Goal: Task Accomplishment & Management: Manage account settings

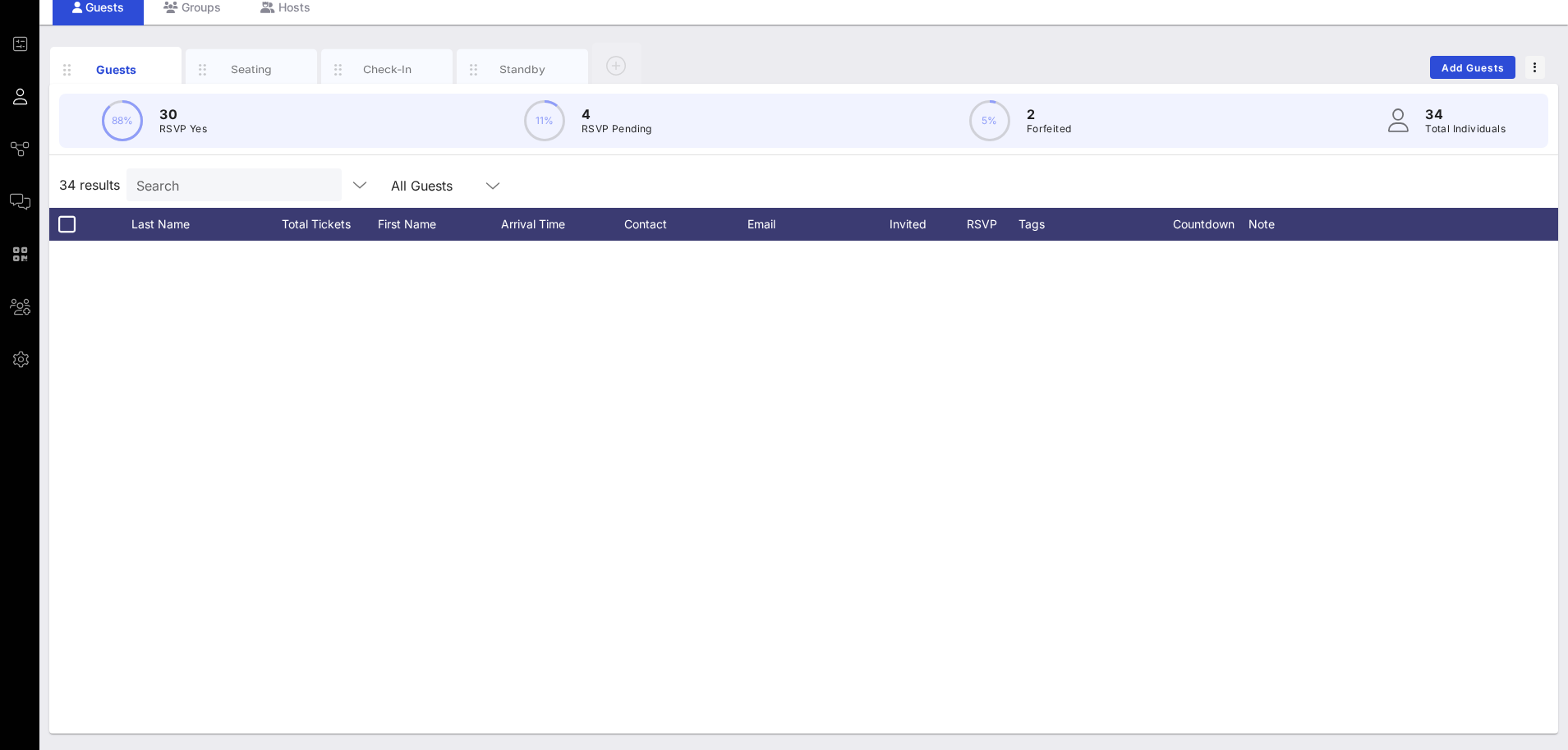
scroll to position [1072, 0]
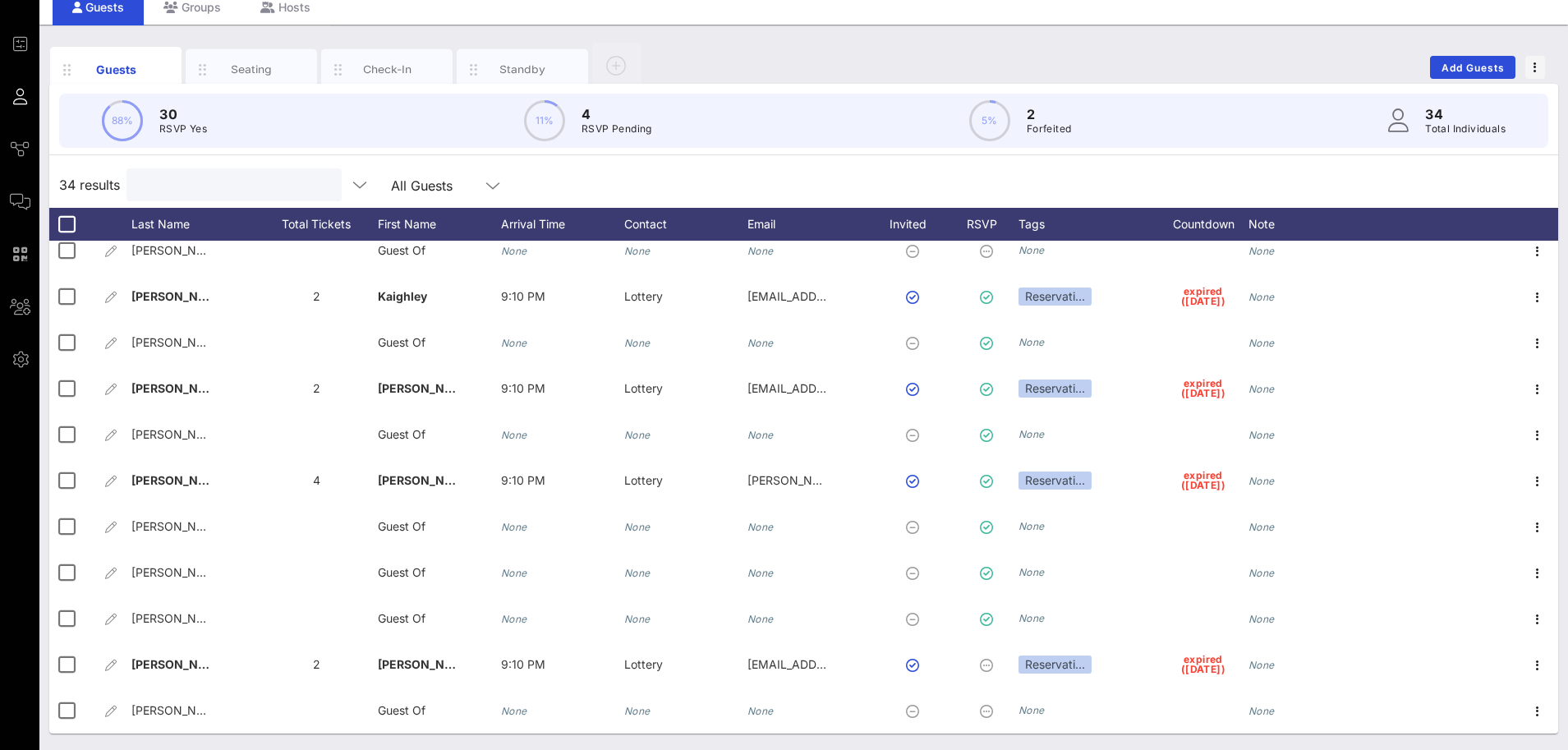
click at [234, 191] on input "text" at bounding box center [232, 185] width 192 height 21
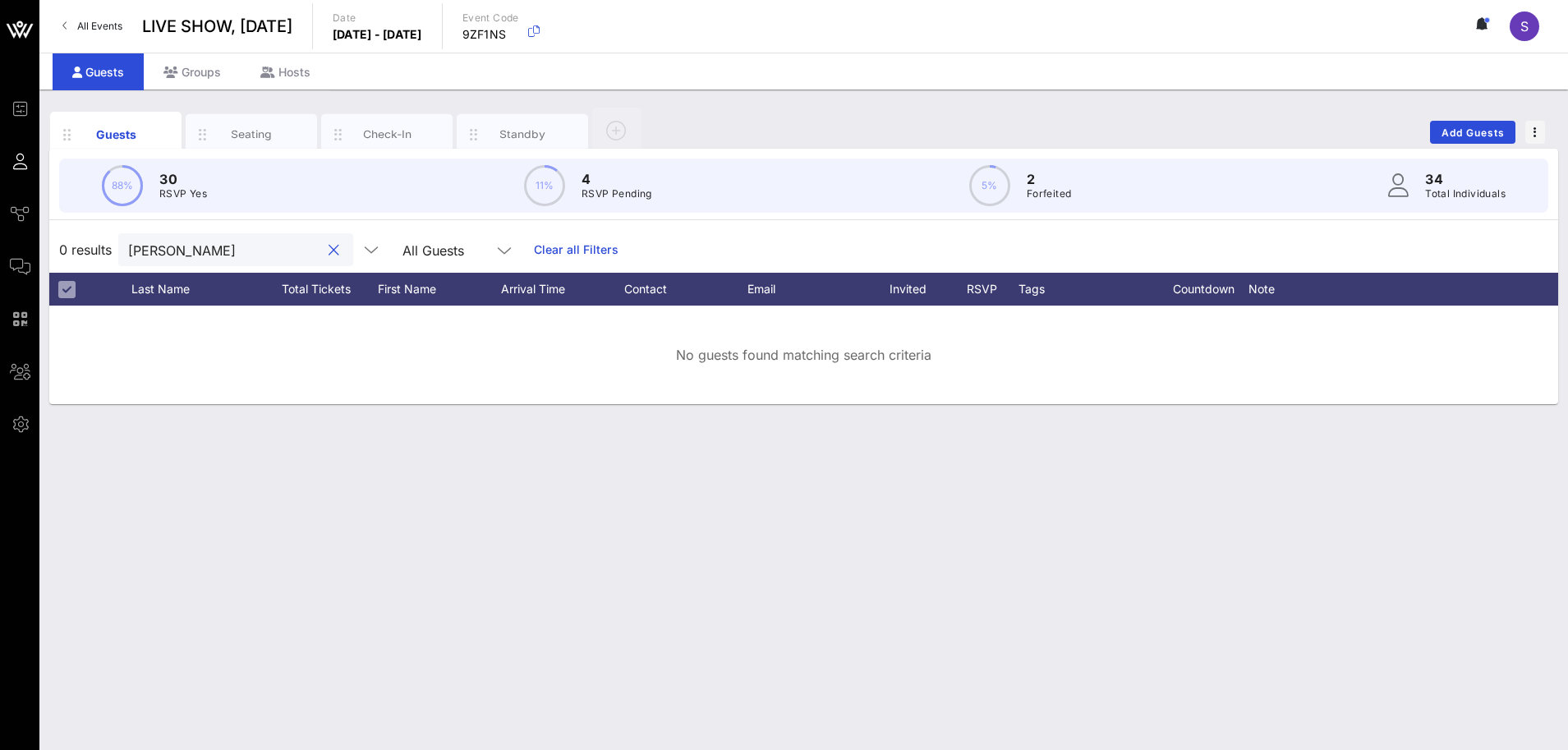
scroll to position [0, 0]
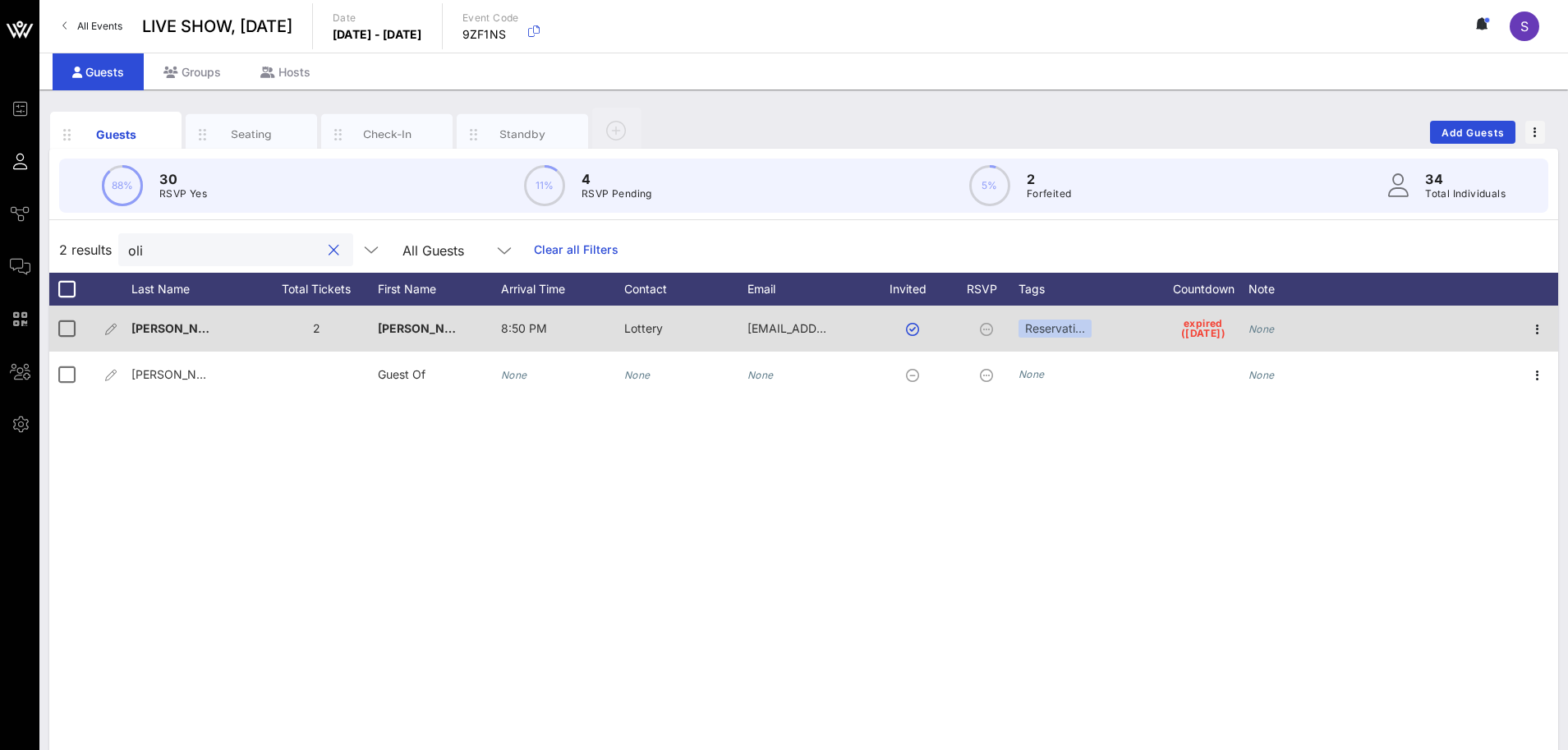
type input "oli"
click at [1297, 323] on div "None" at bounding box center [1310, 338] width 123 height 65
type input "Rebooked - 10/18/25"
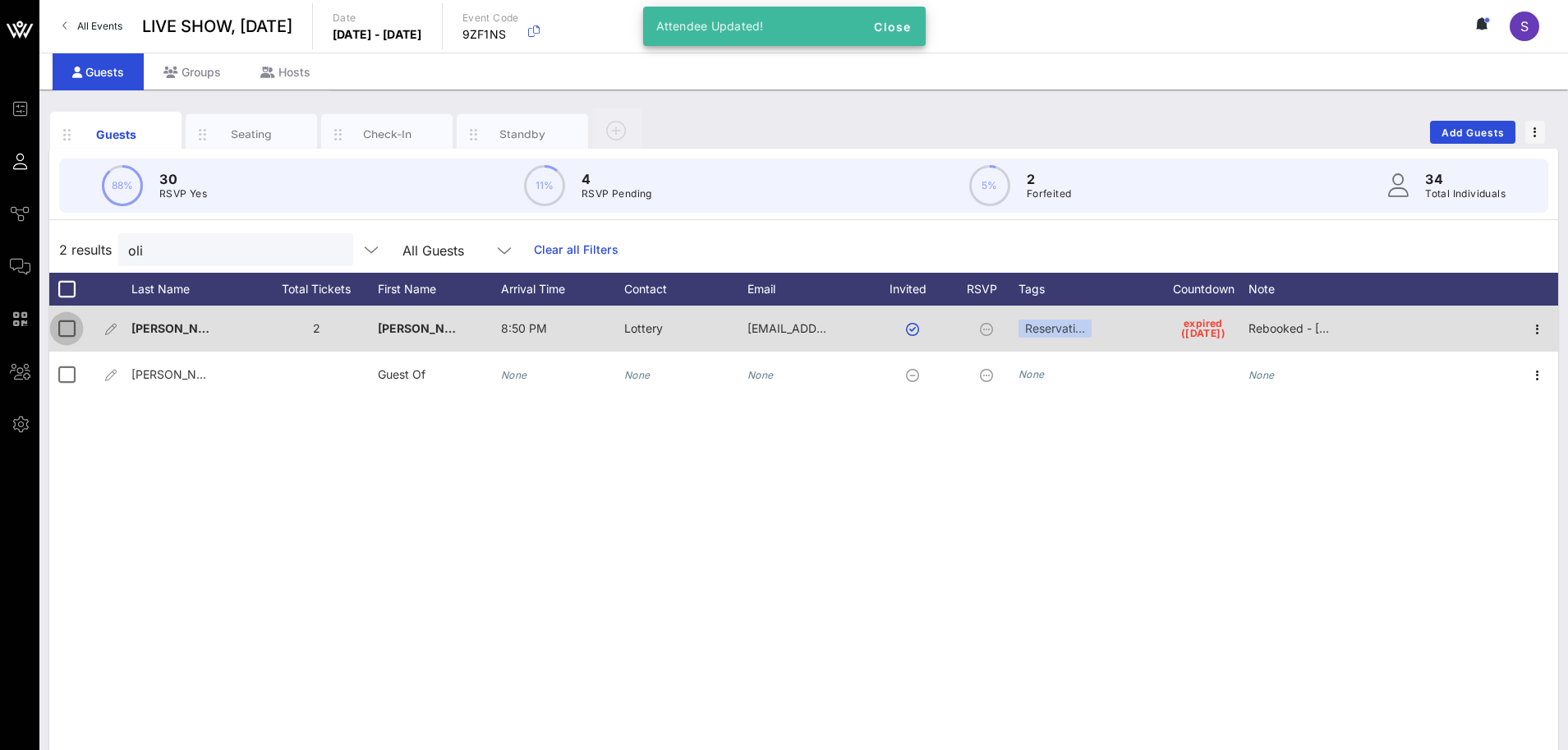
click at [73, 334] on div at bounding box center [66, 328] width 28 height 28
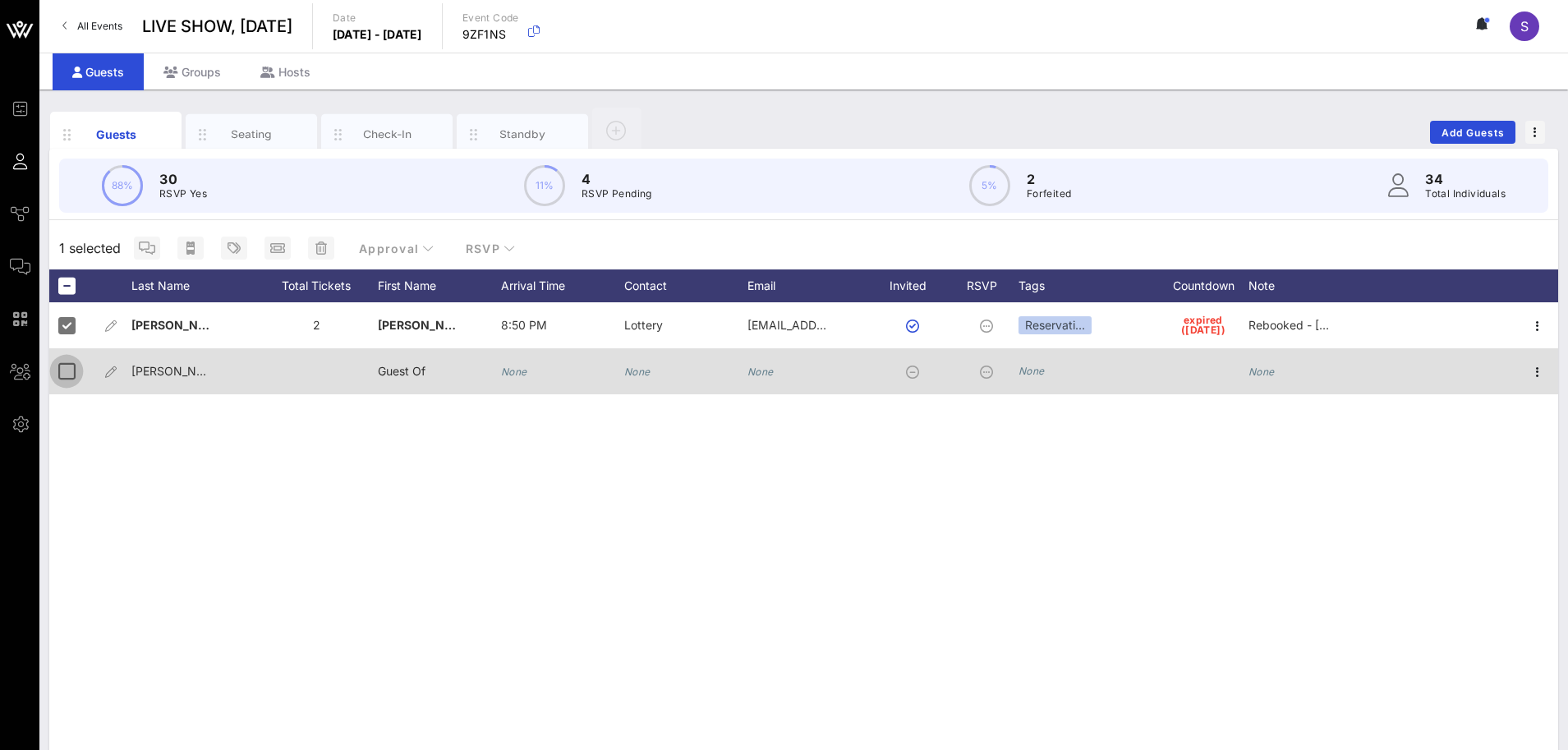
click at [68, 370] on div at bounding box center [66, 371] width 28 height 28
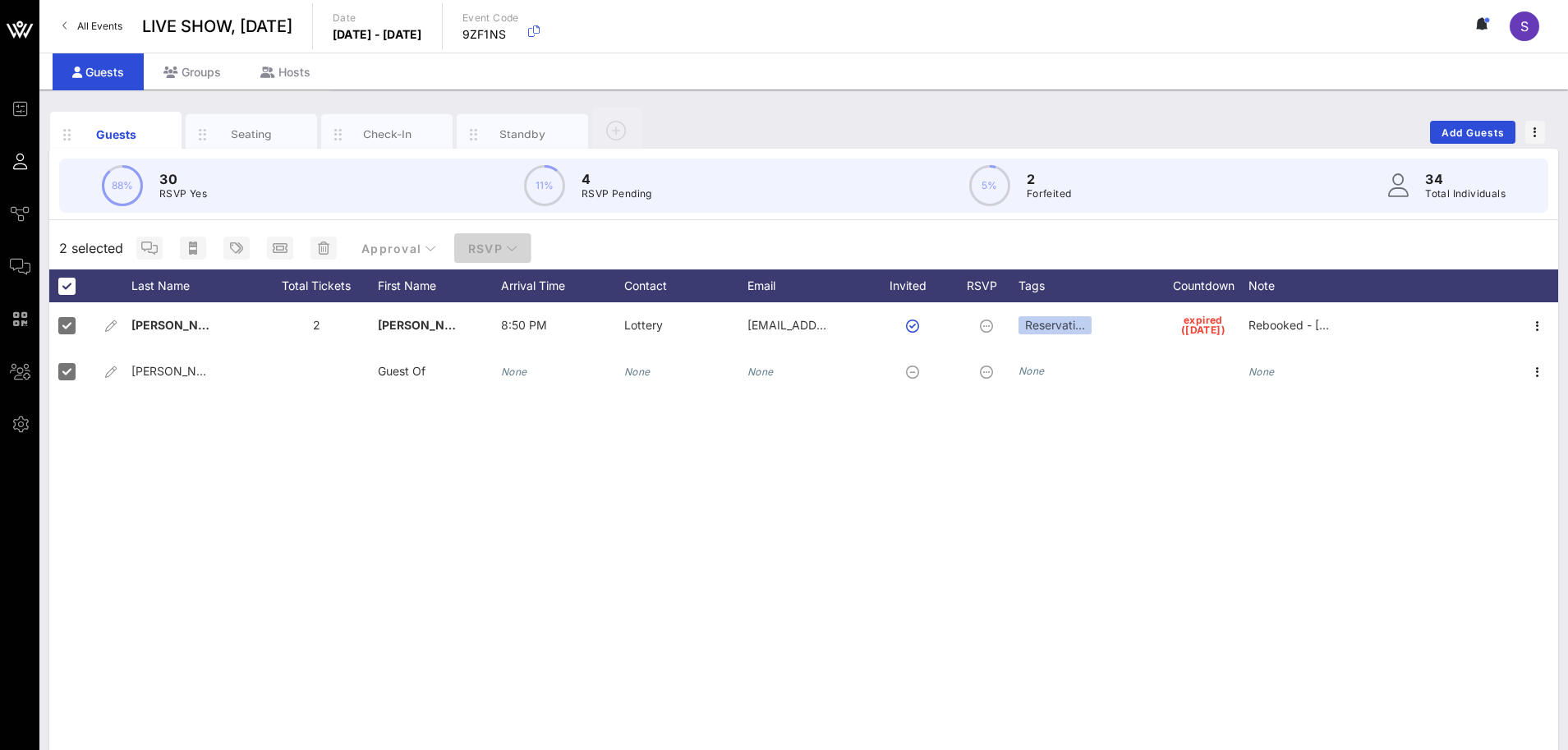
click at [489, 248] on span "RSVP" at bounding box center [492, 248] width 51 height 14
click at [490, 299] on div "Yes" at bounding box center [505, 288] width 110 height 39
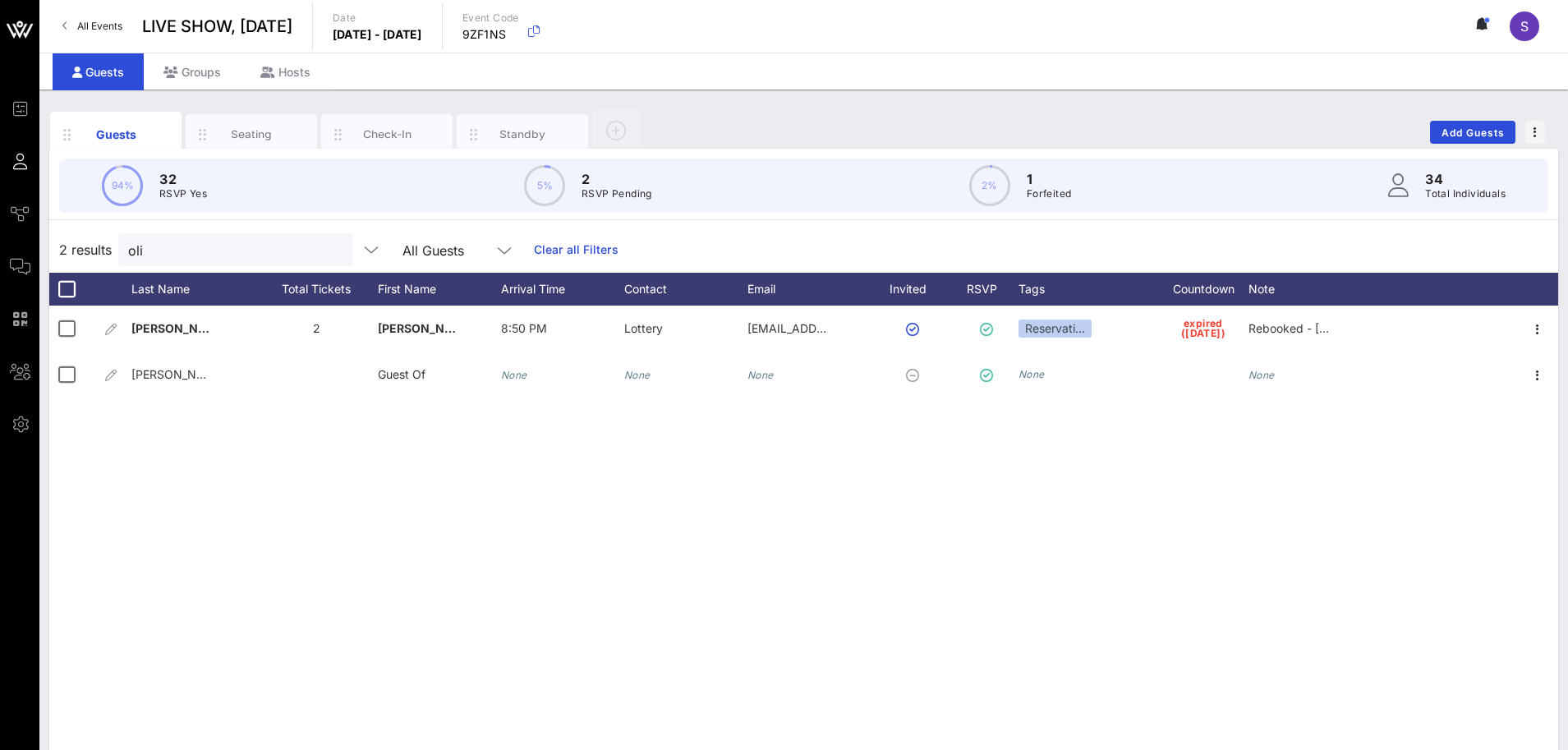
drag, startPoint x: 971, startPoint y: 105, endPoint x: 883, endPoint y: 134, distance: 92.7
click at [971, 105] on div "Guests Seating Check-In Standby Add Guests 94% 32 RSVP Yes 5% 2 RSVP Pending 2%…" at bounding box center [803, 452] width 1528 height 725
click at [550, 247] on link "Clear all Filters" at bounding box center [576, 249] width 85 height 18
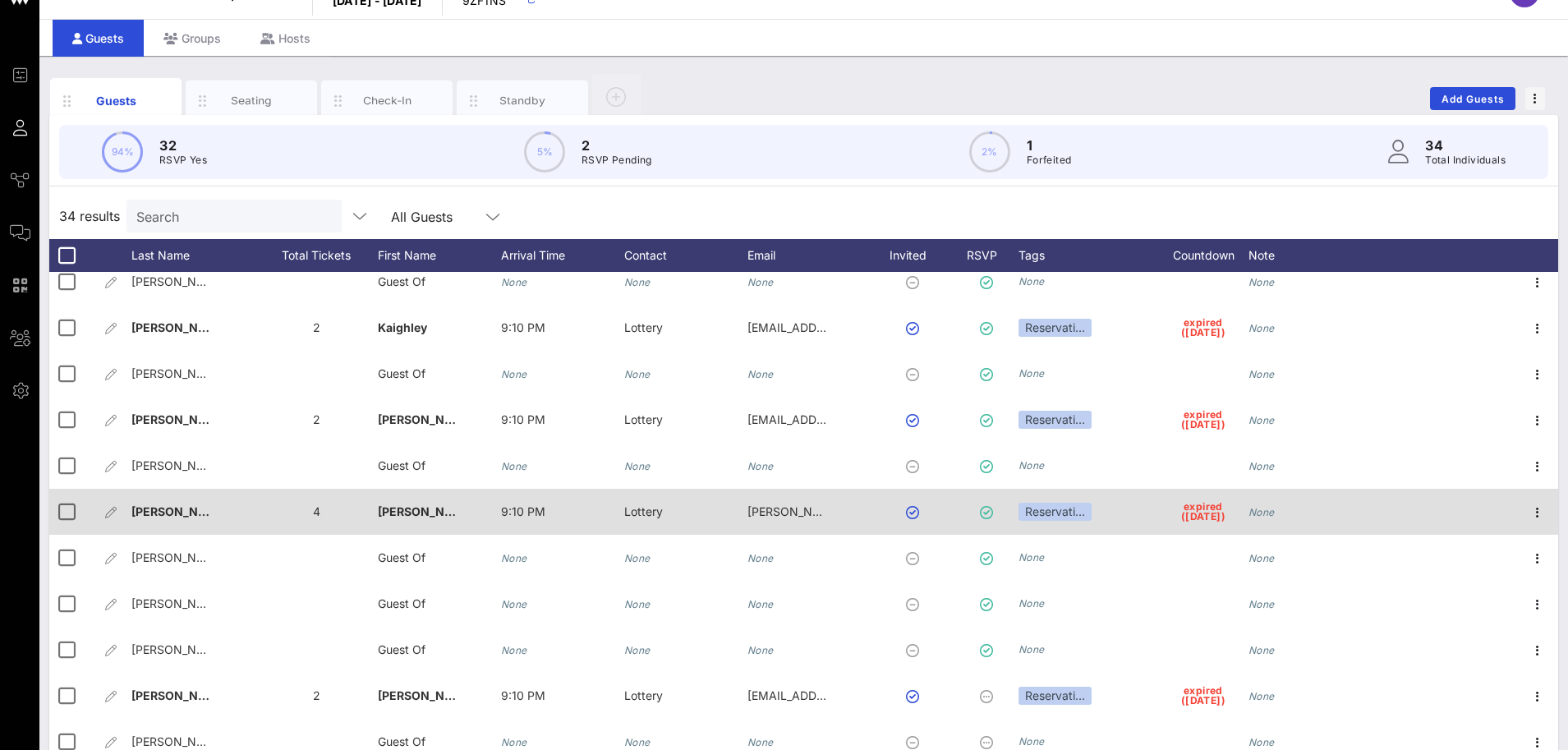
scroll to position [65, 0]
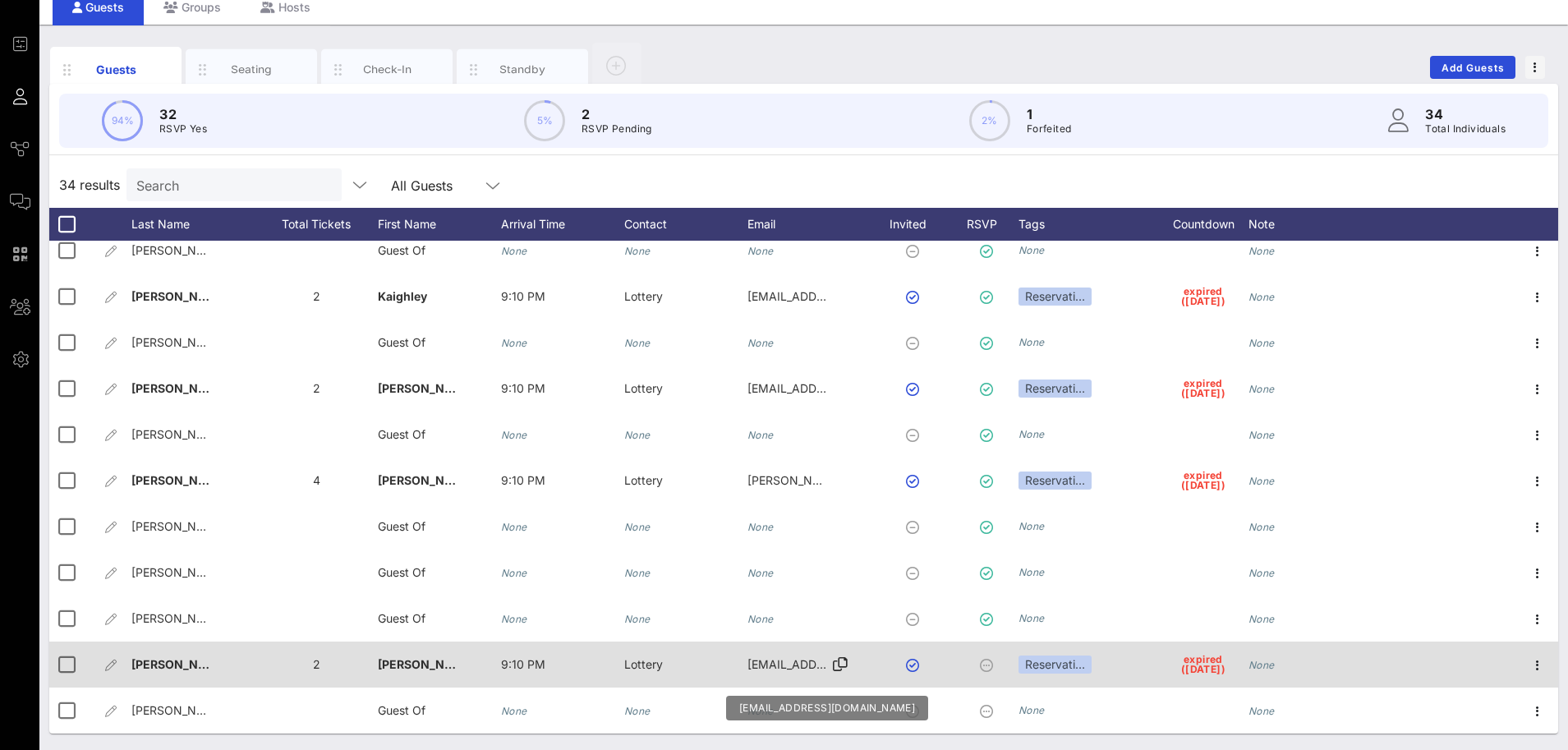
click at [842, 664] on icon at bounding box center [839, 665] width 14 height 2
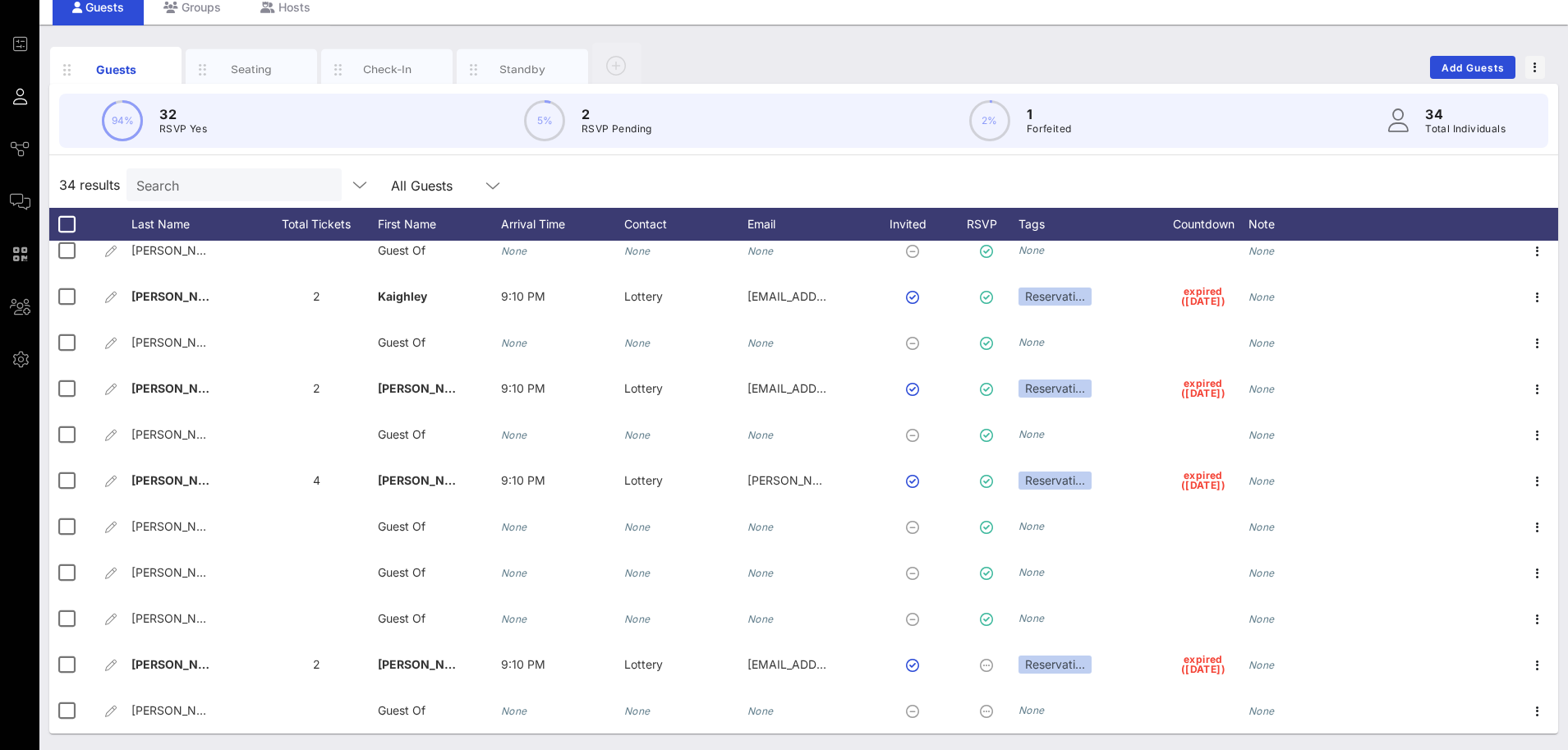
click at [1003, 99] on div "94% 32 RSVP Yes 5% 2 RSVP Pending 2% 1 Forfeited 34 Total Individuals" at bounding box center [803, 120] width 1489 height 54
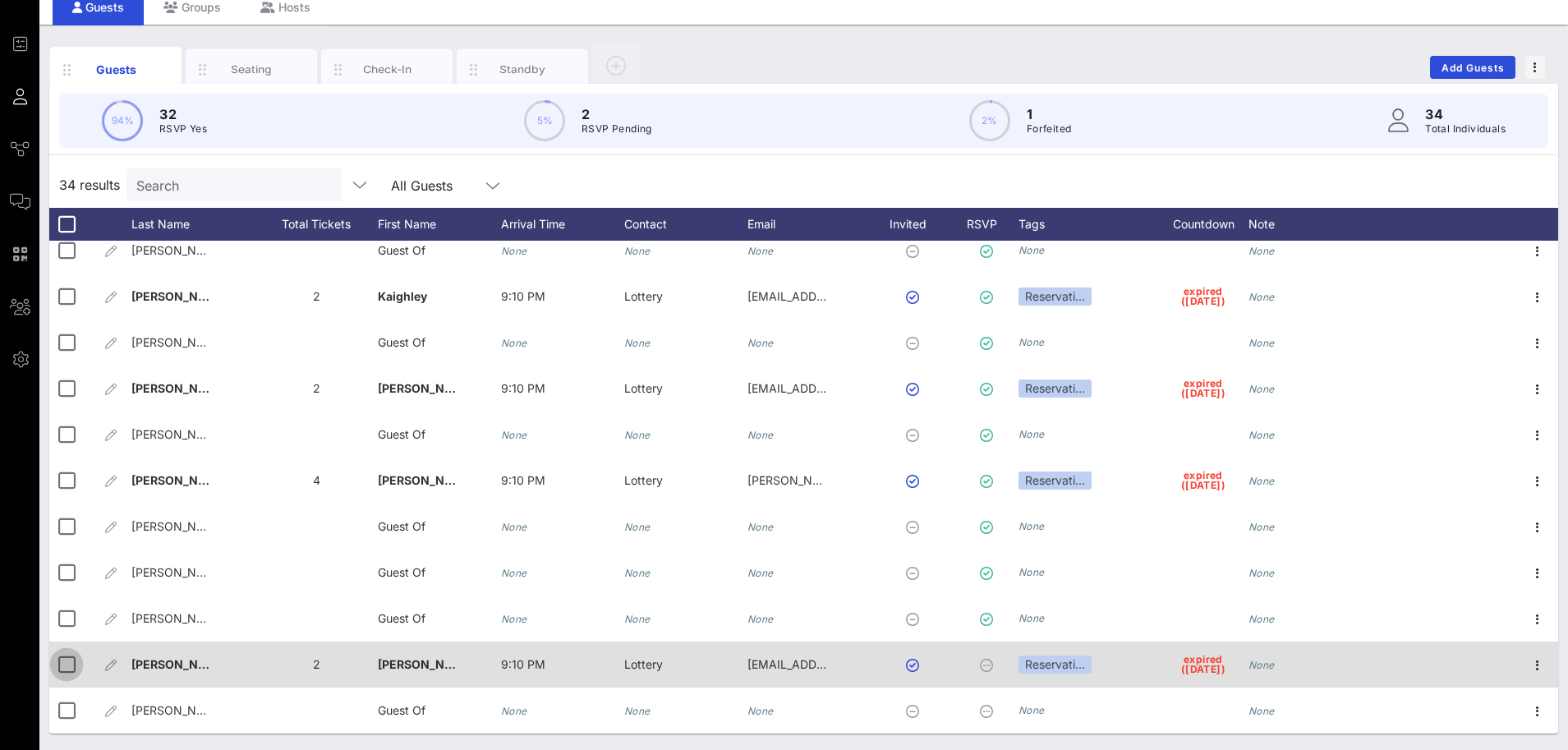
click at [62, 669] on div at bounding box center [66, 664] width 28 height 28
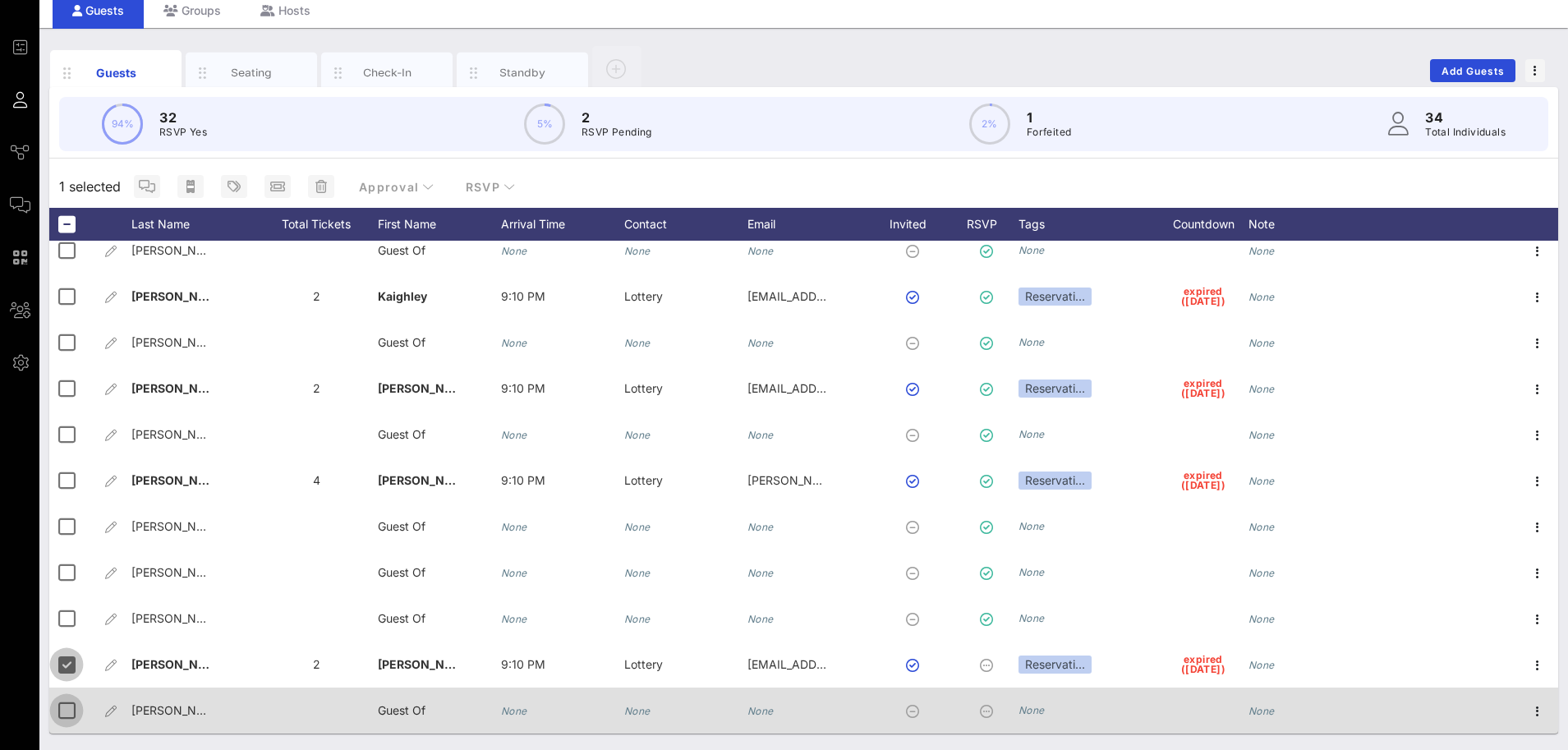
scroll to position [62, 0]
click at [65, 714] on div at bounding box center [66, 710] width 28 height 28
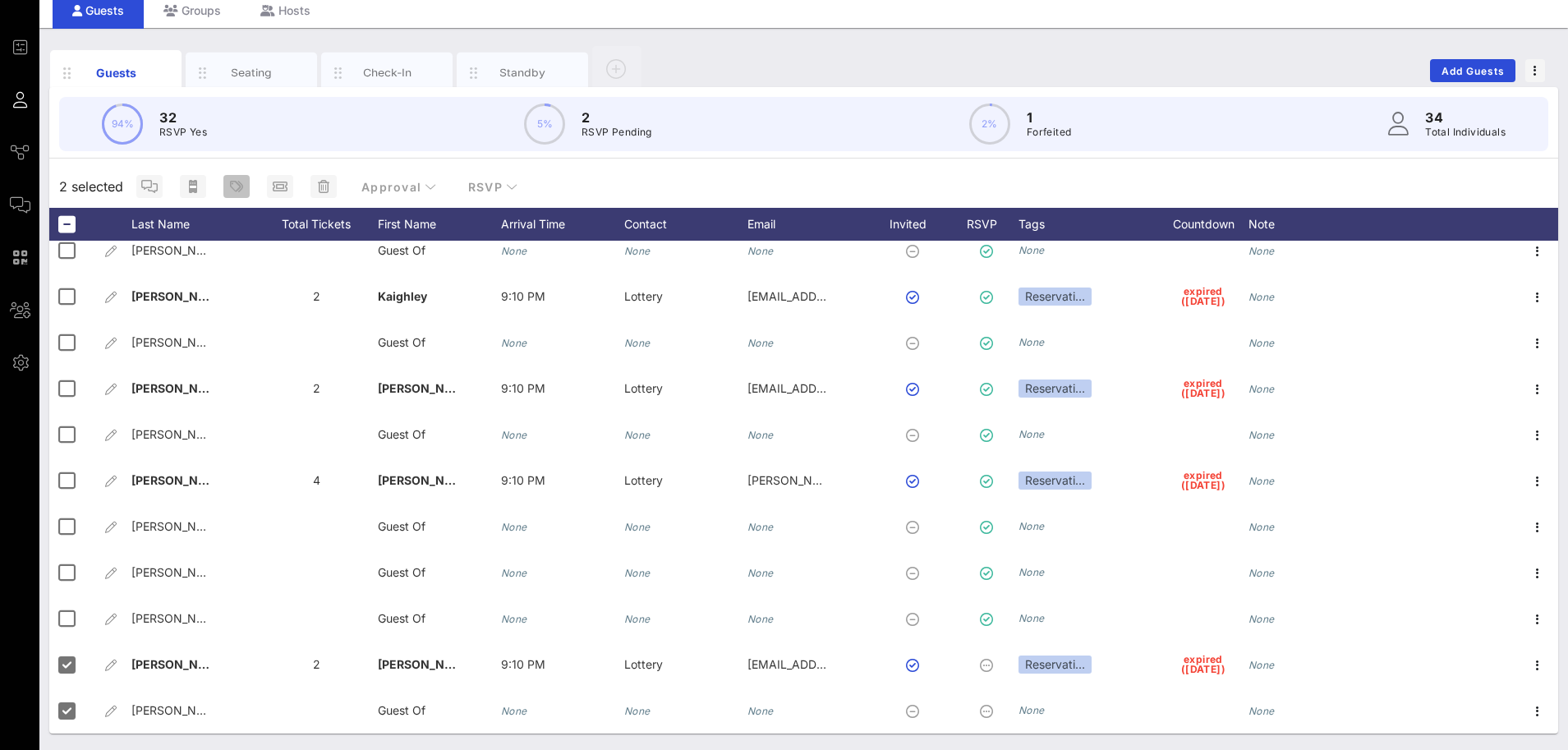
click at [239, 187] on icon "button" at bounding box center [237, 187] width 13 height 13
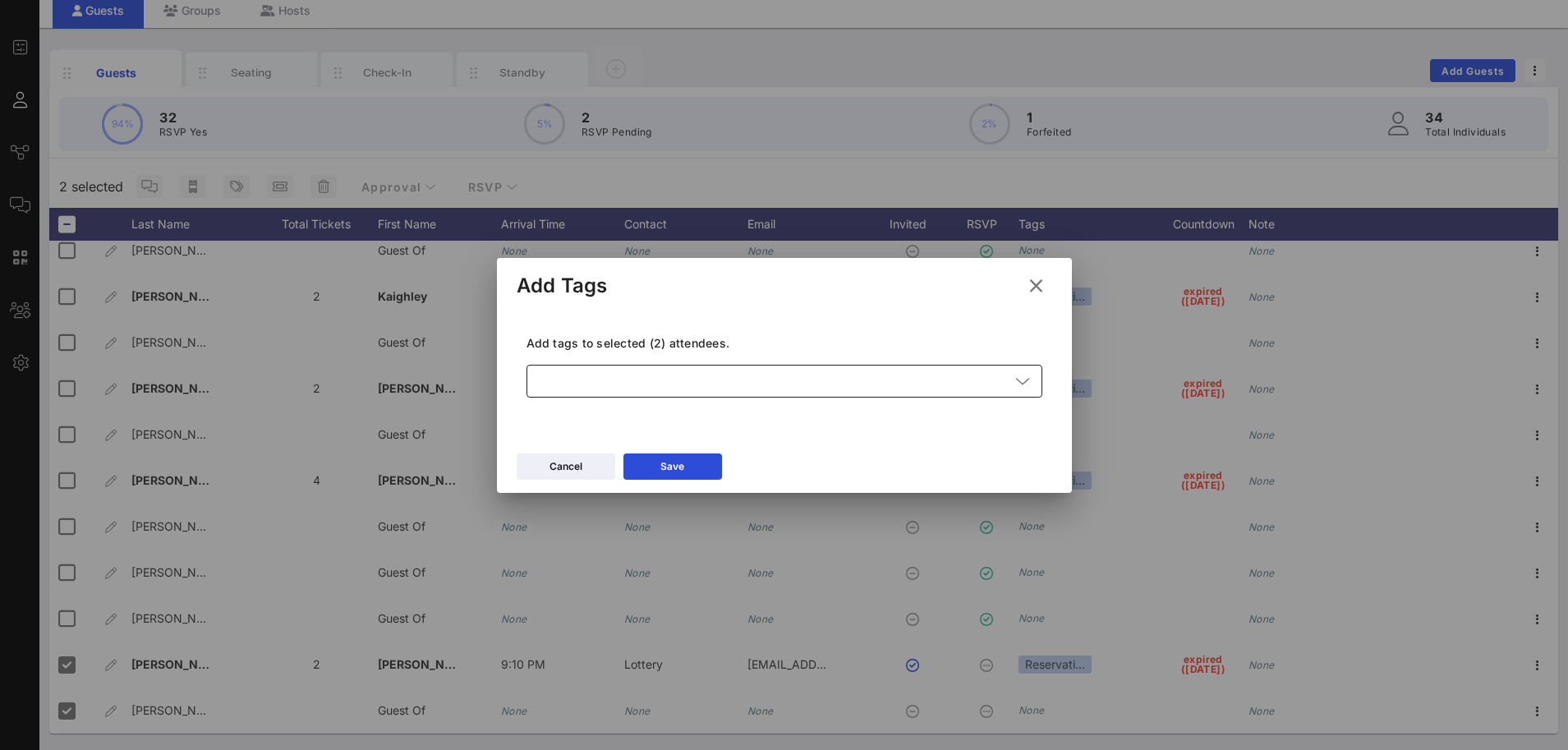
click at [646, 393] on div at bounding box center [773, 381] width 473 height 32
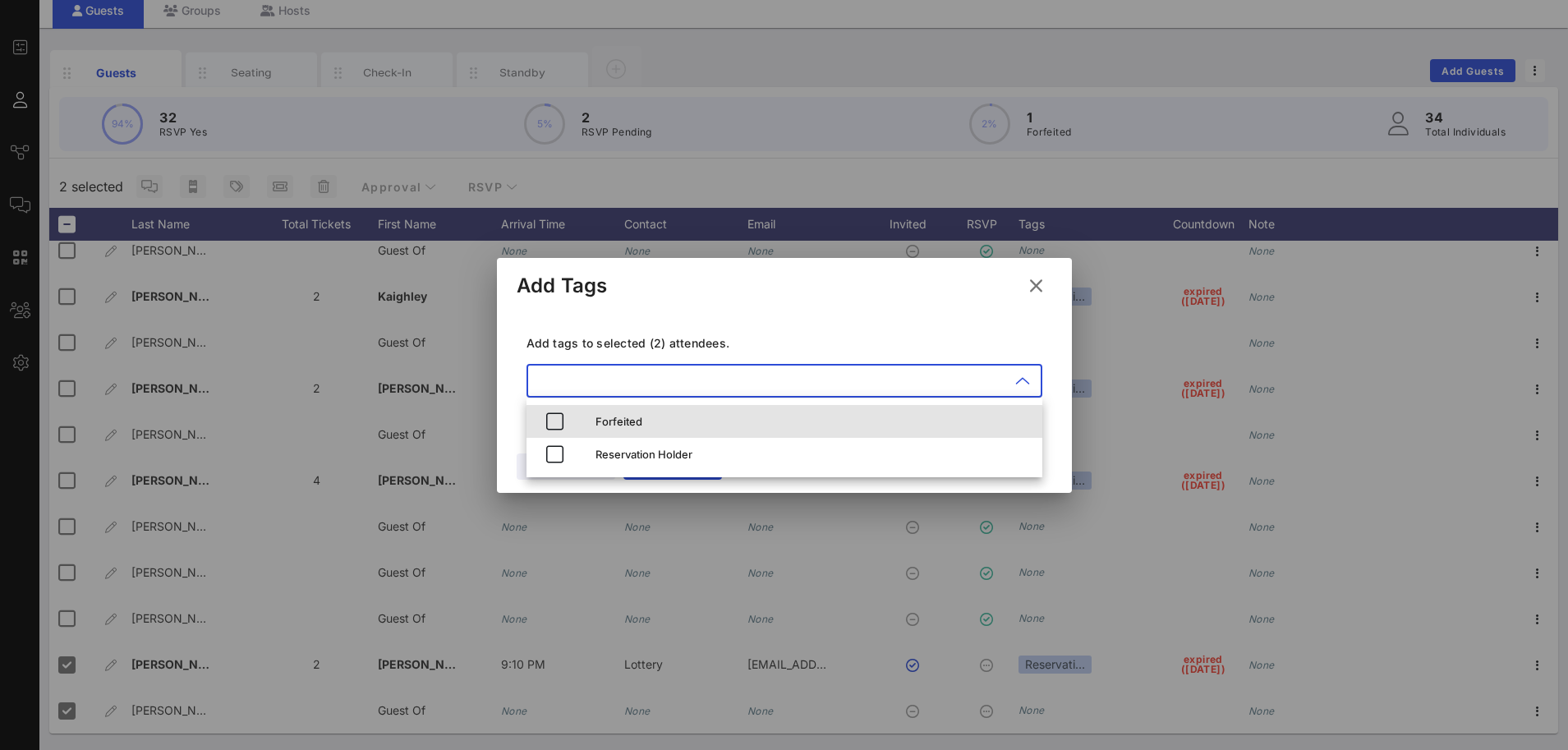
drag, startPoint x: 645, startPoint y: 423, endPoint x: 648, endPoint y: 406, distance: 17.3
click at [644, 423] on div "Forfeited" at bounding box center [812, 422] width 434 height 13
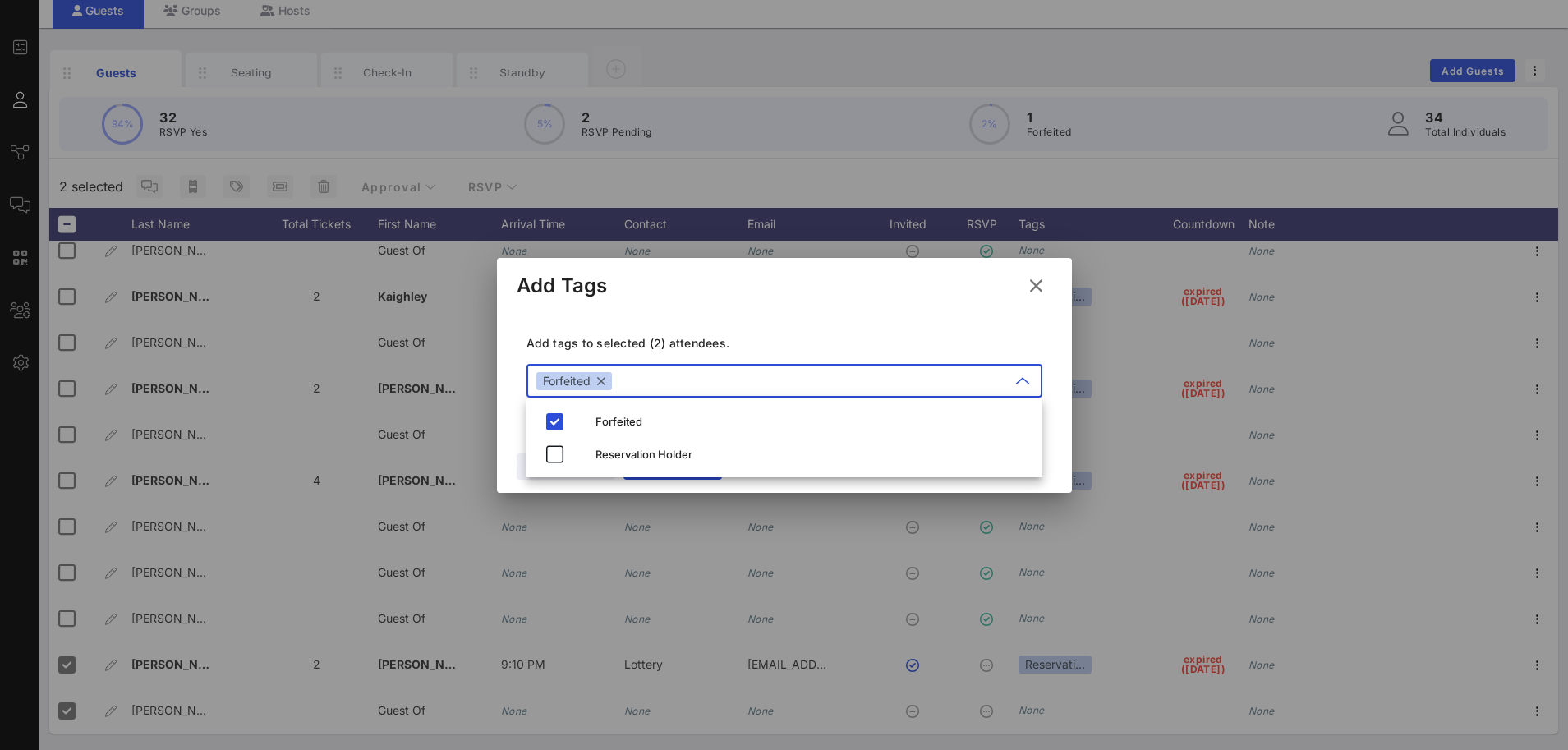
click at [682, 312] on div "Add tags to selected (2) attendees. ​ Forfeited" at bounding box center [784, 369] width 535 height 120
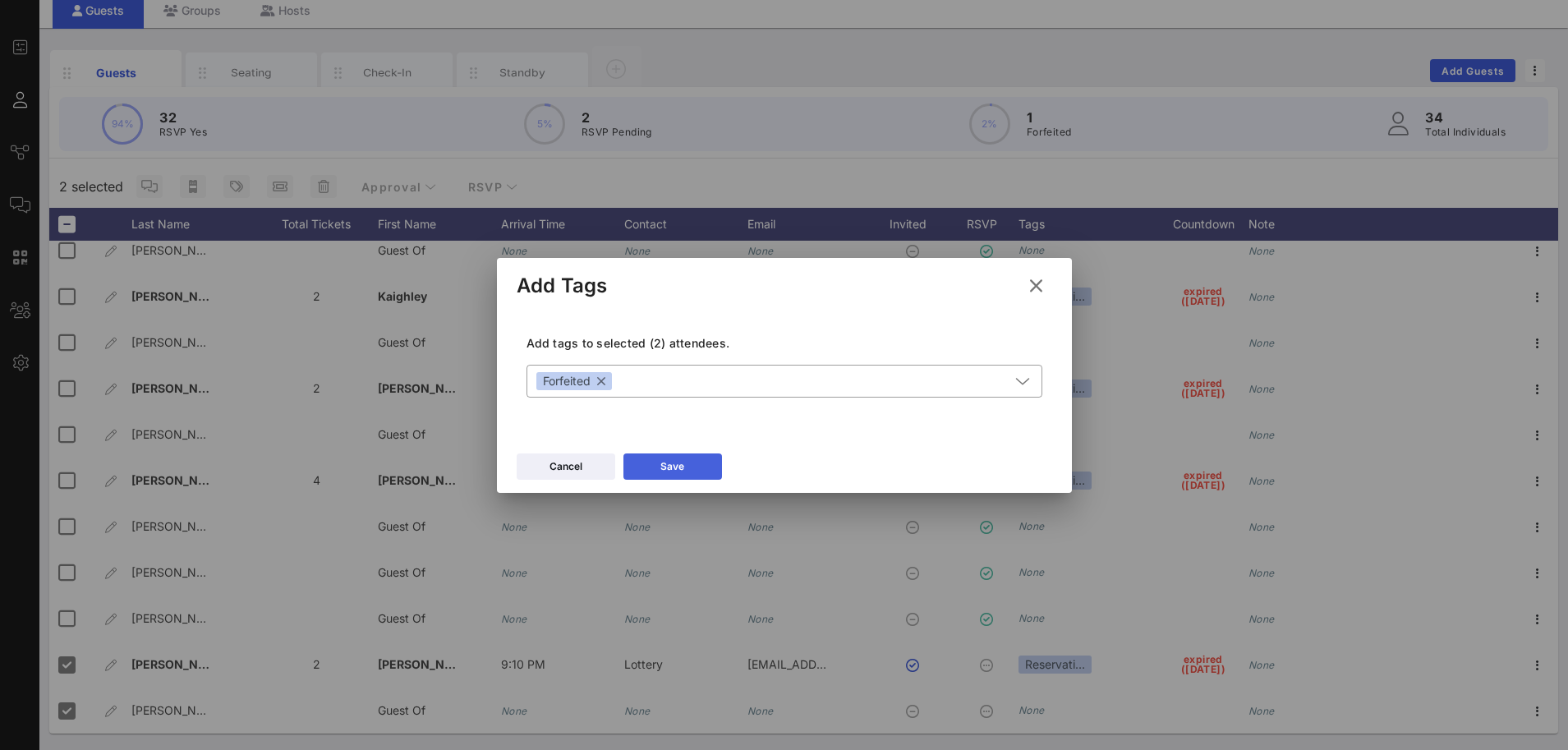
click at [665, 462] on div "Save" at bounding box center [671, 466] width 24 height 16
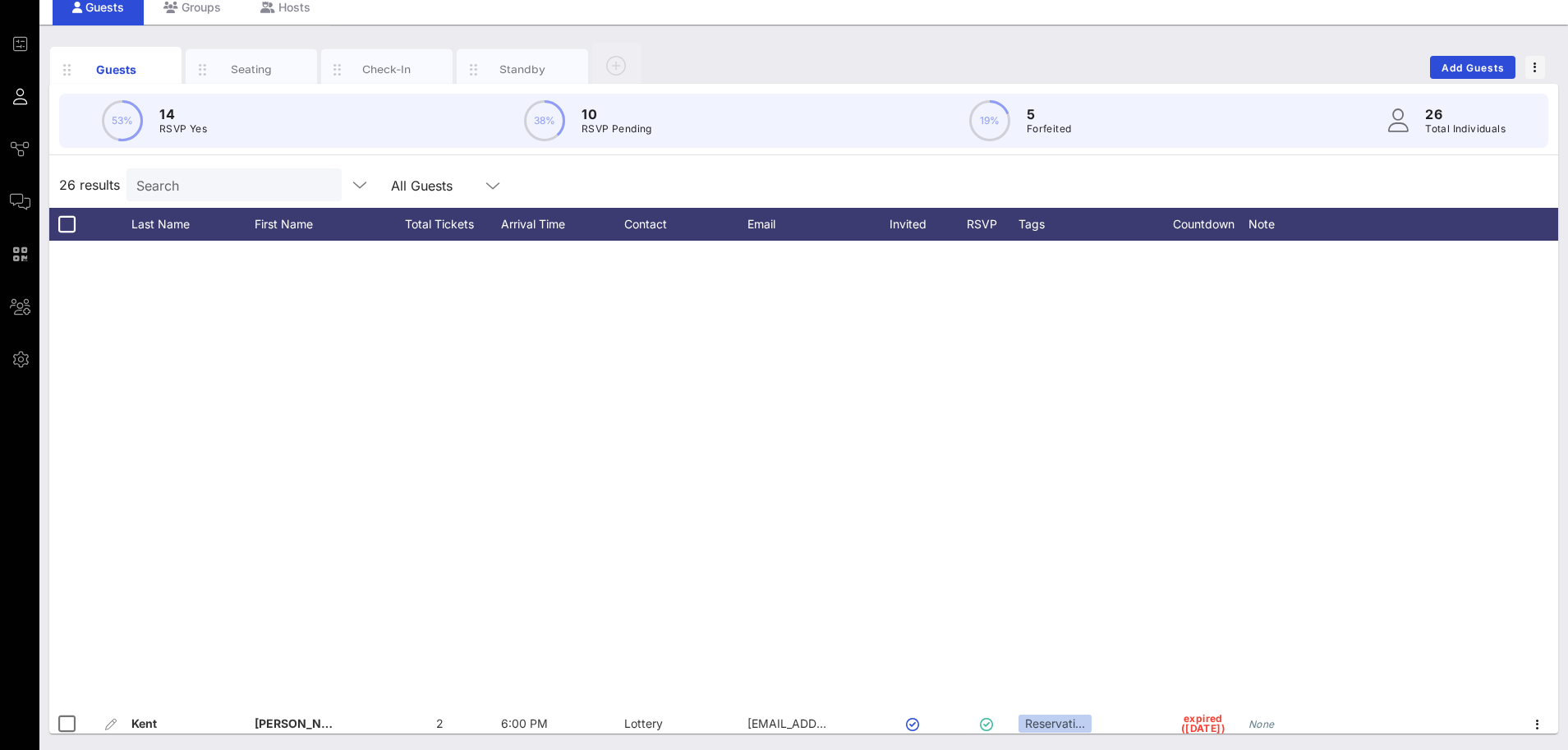
scroll to position [703, 0]
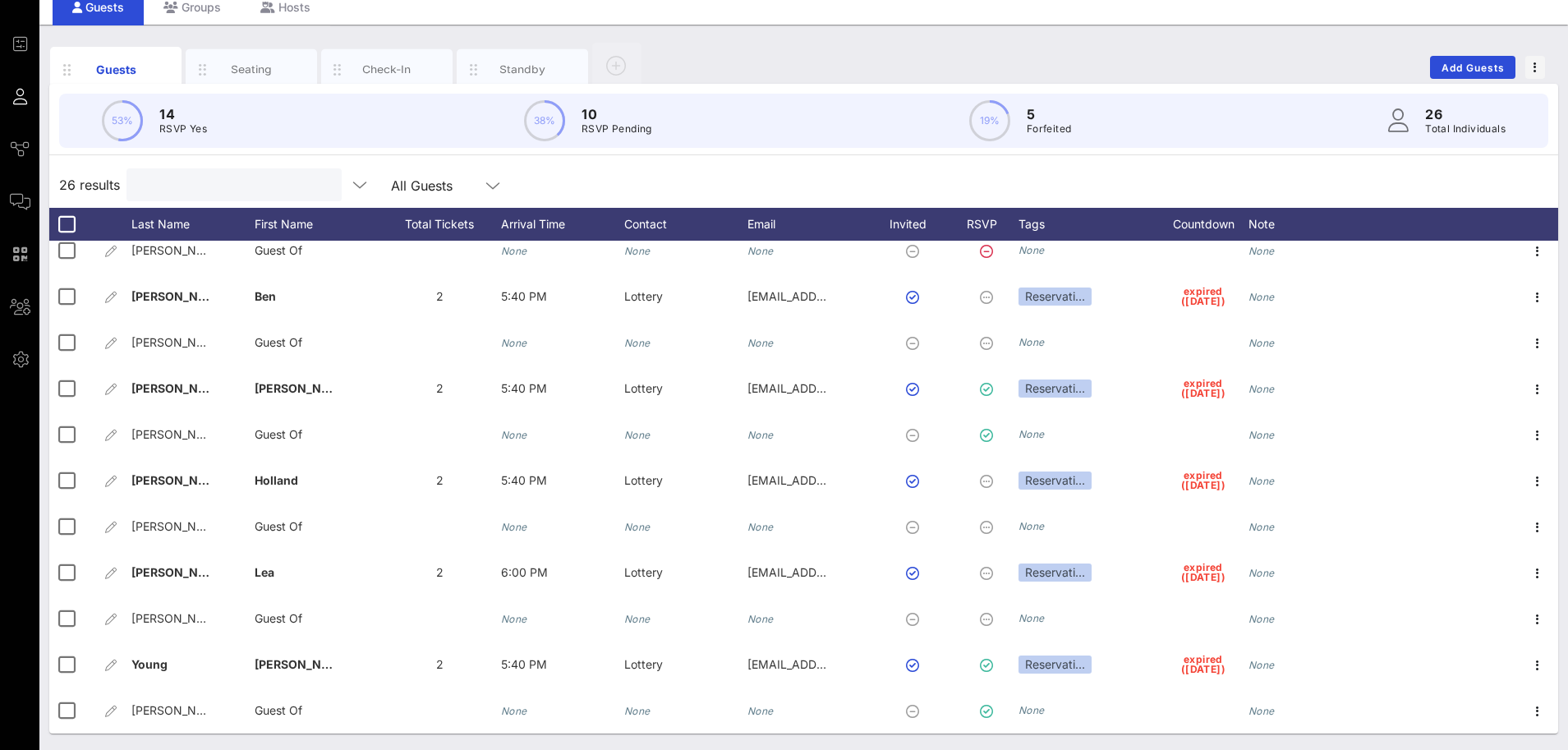
click at [215, 186] on input "text" at bounding box center [232, 185] width 192 height 21
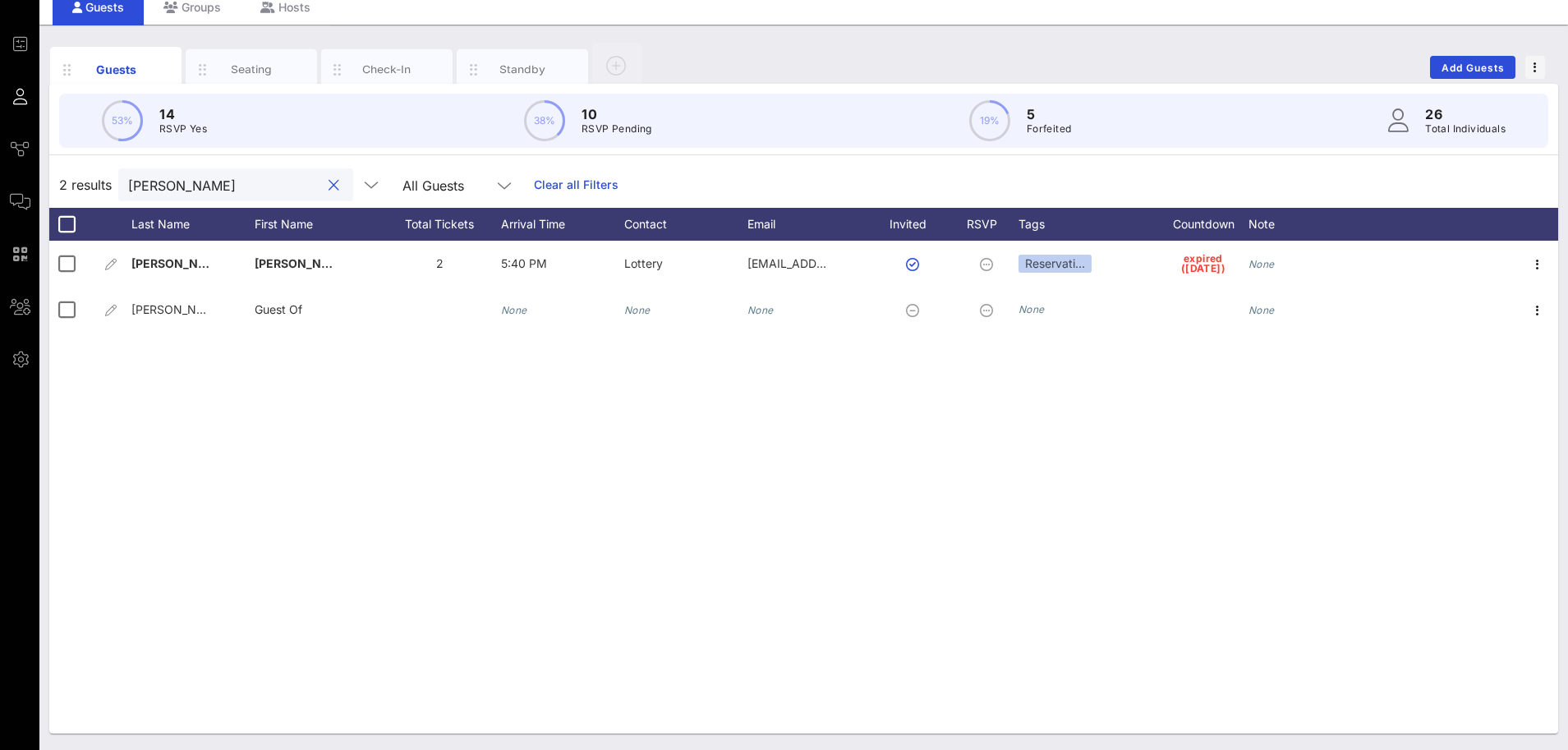
scroll to position [0, 0]
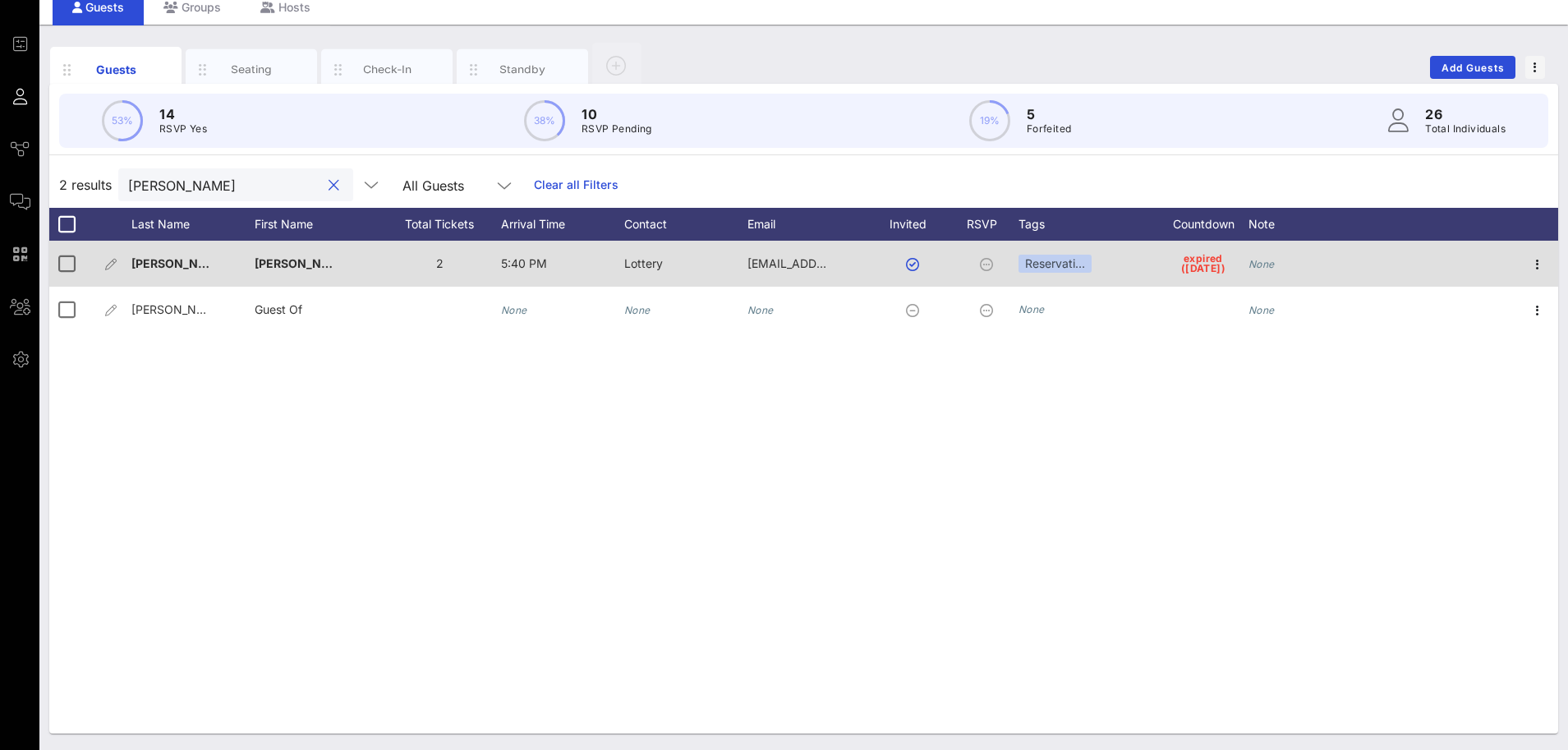
type input "[PERSON_NAME]"
click at [1280, 258] on div "None" at bounding box center [1310, 273] width 123 height 65
type input "EMAILED NO - will rebook"
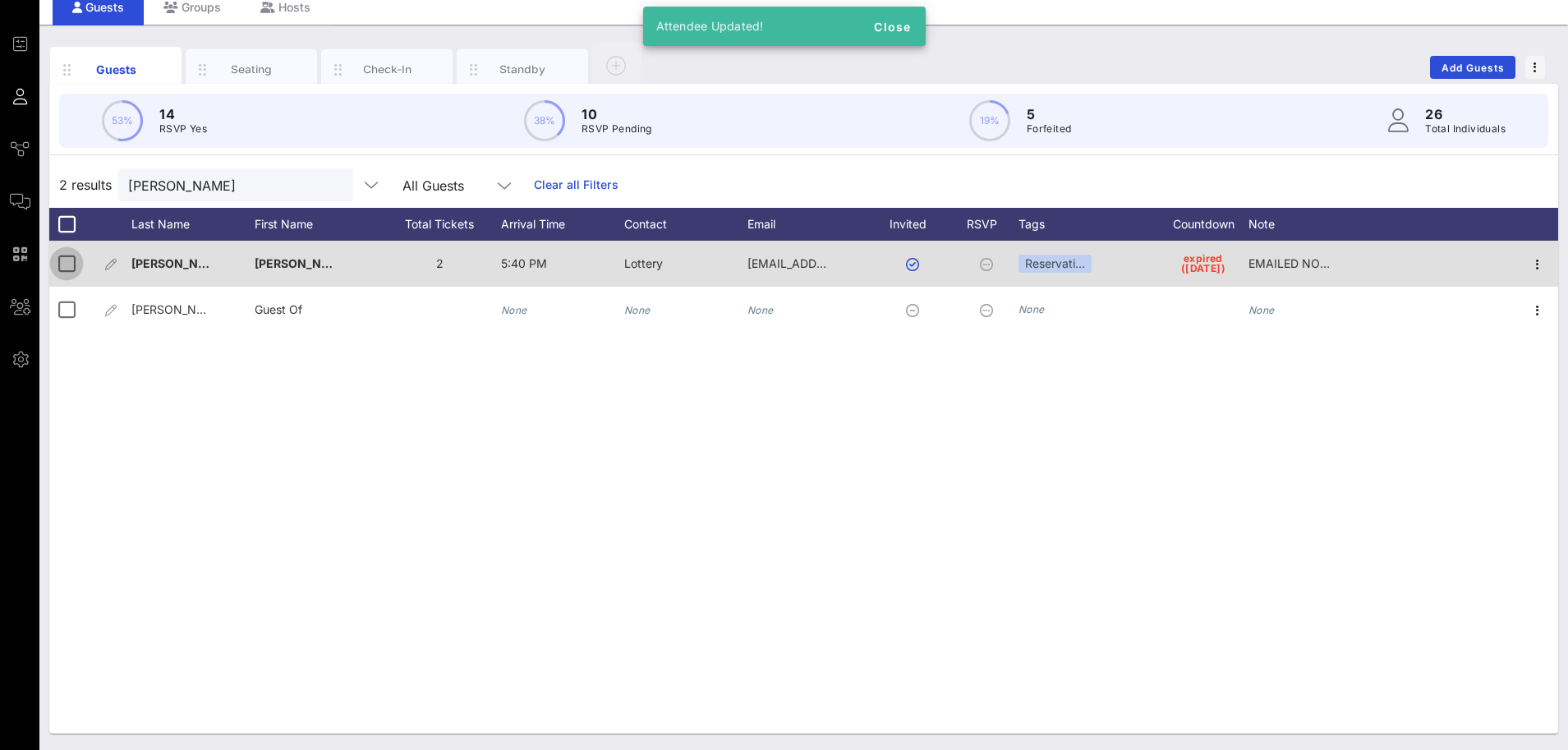
click at [68, 261] on div at bounding box center [66, 263] width 28 height 28
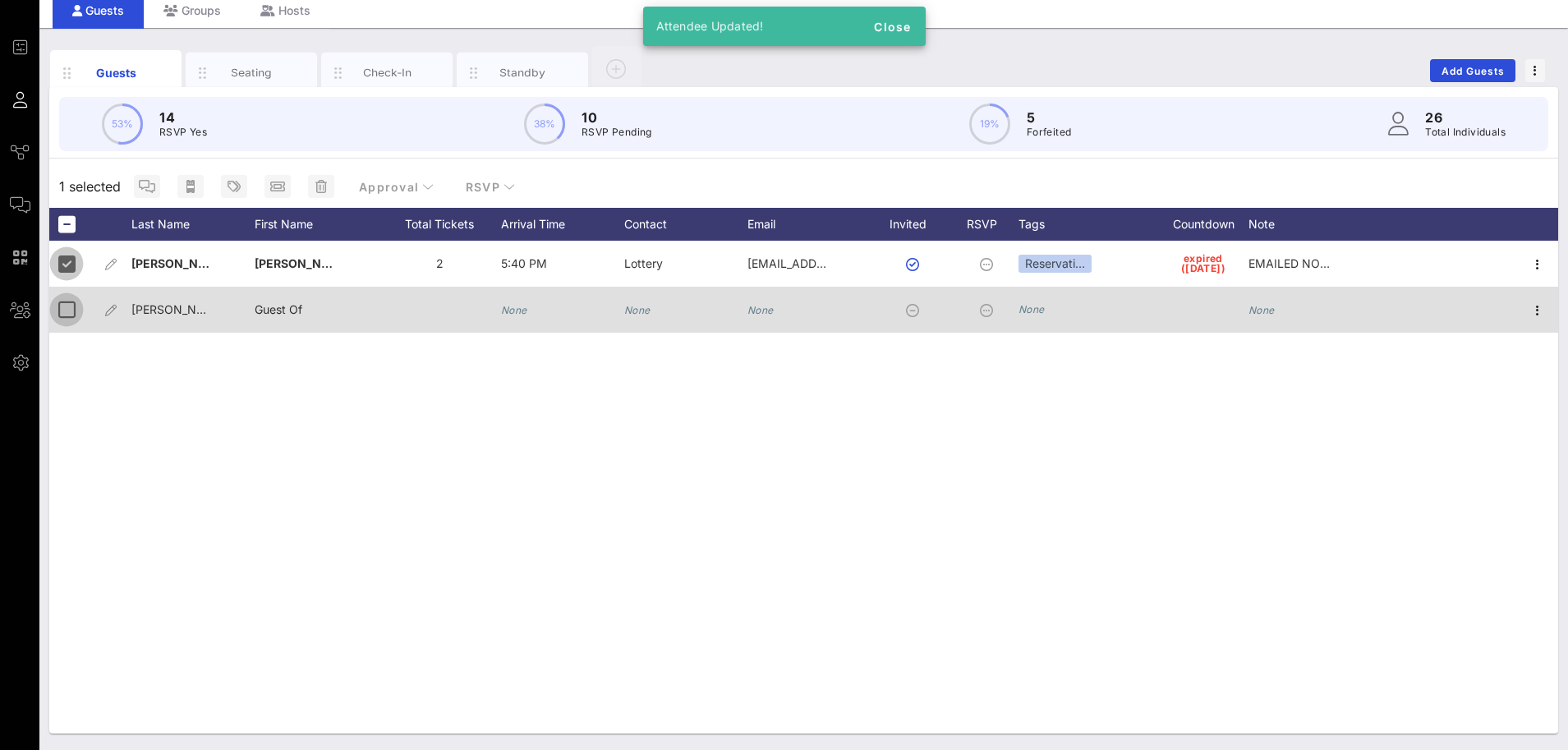
scroll to position [62, 0]
click at [64, 313] on div at bounding box center [66, 309] width 28 height 28
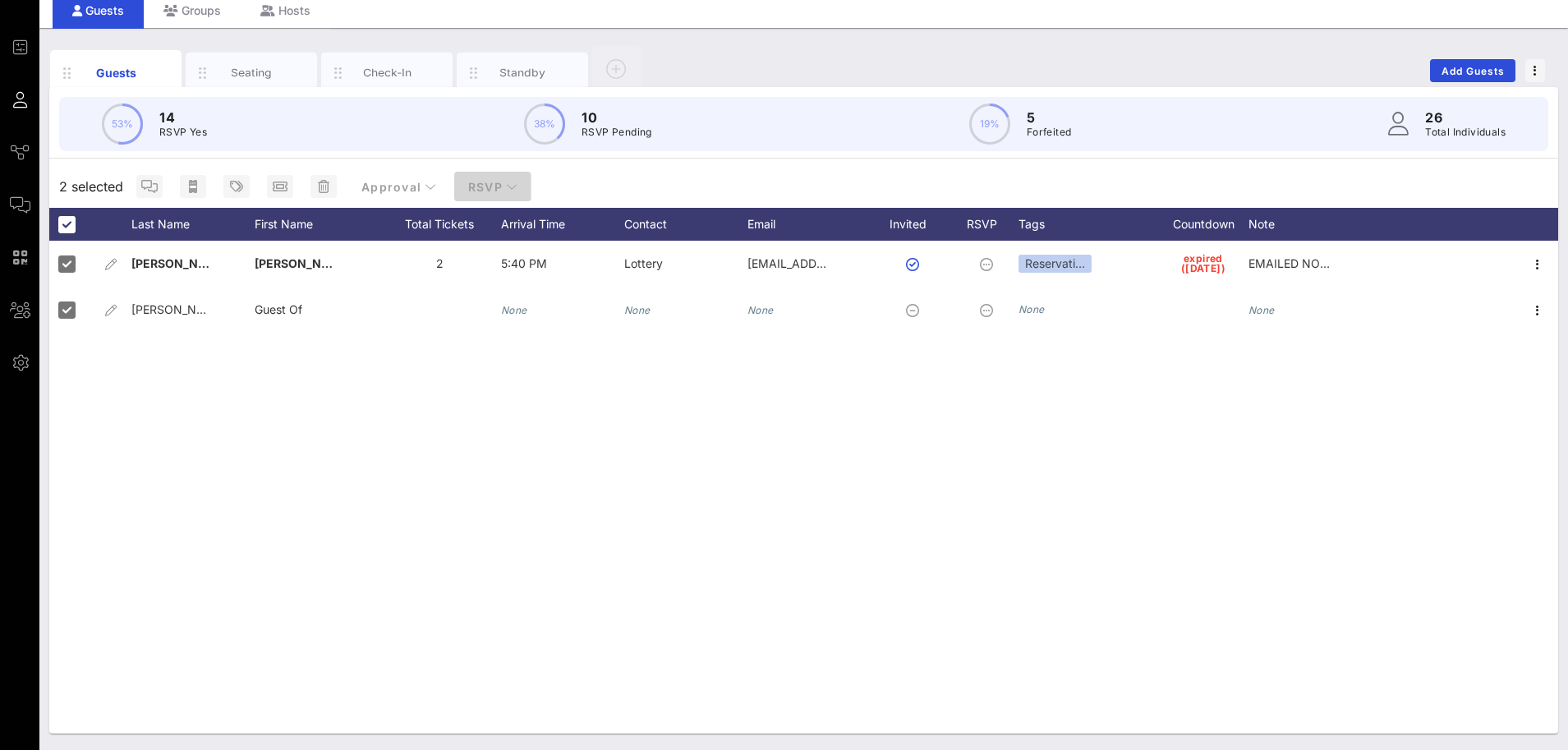
drag, startPoint x: 486, startPoint y: 186, endPoint x: 489, endPoint y: 199, distance: 13.3
click at [487, 186] on span "RSVP" at bounding box center [492, 187] width 51 height 14
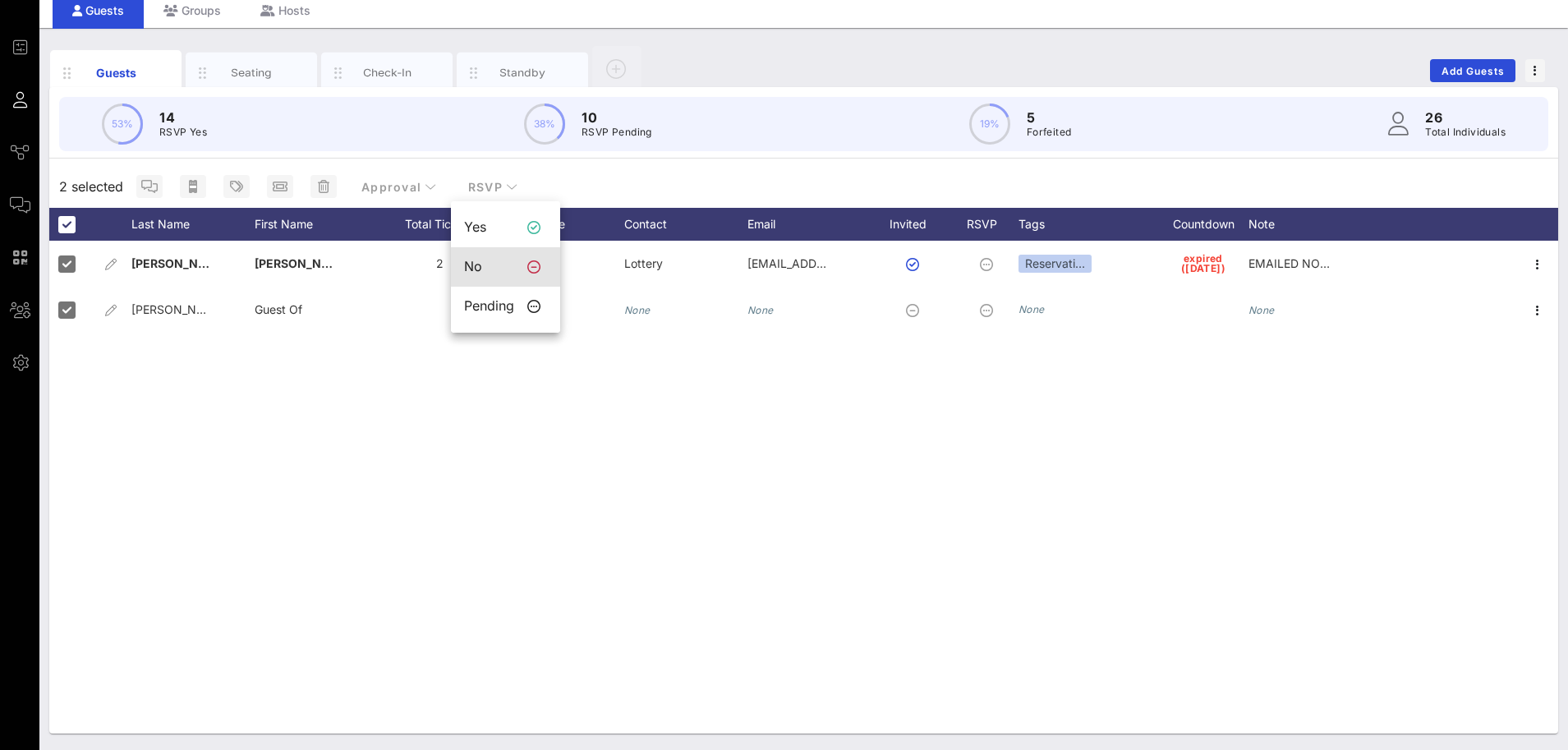
click at [499, 269] on div "No" at bounding box center [489, 266] width 51 height 15
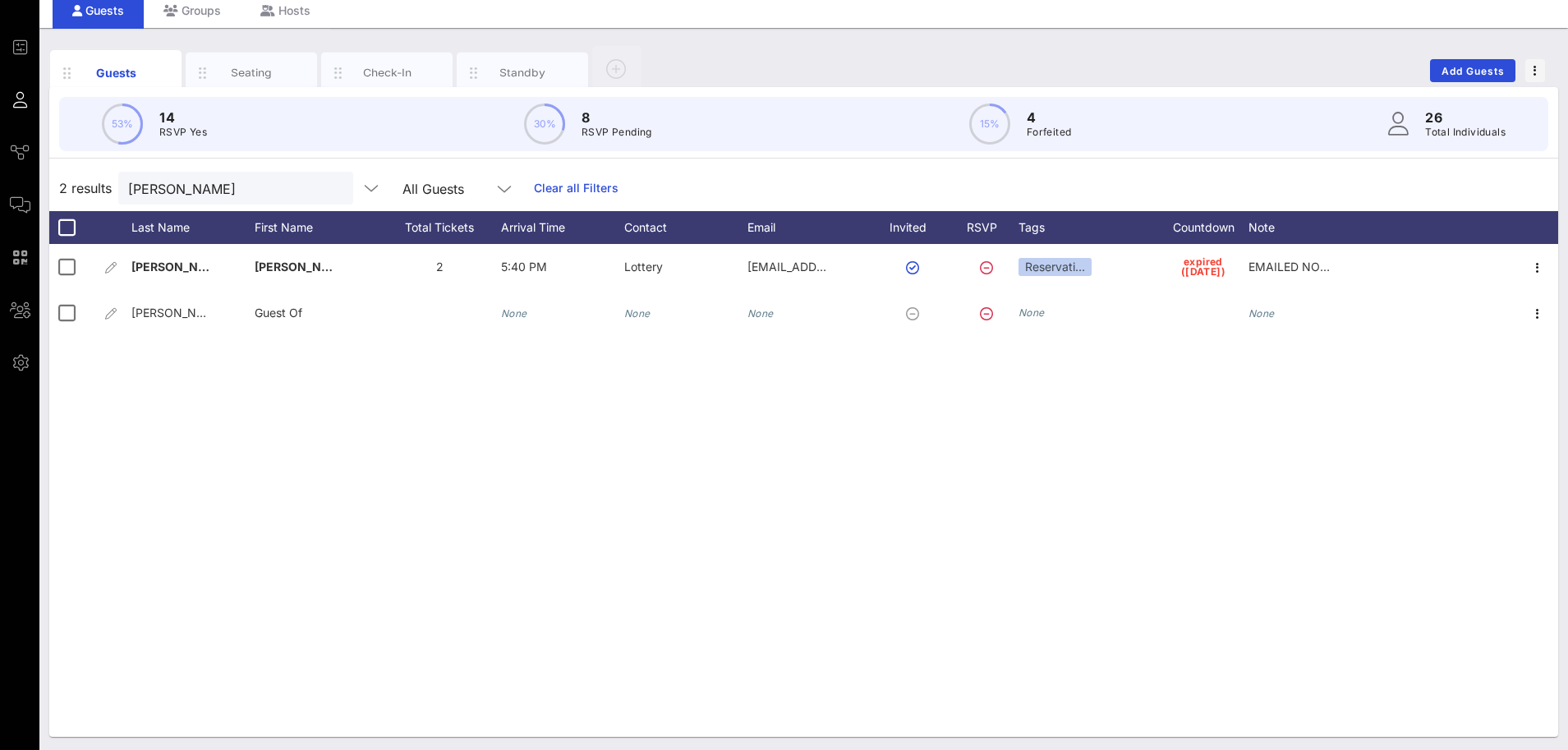
click at [559, 184] on link "Clear all Filters" at bounding box center [576, 188] width 85 height 18
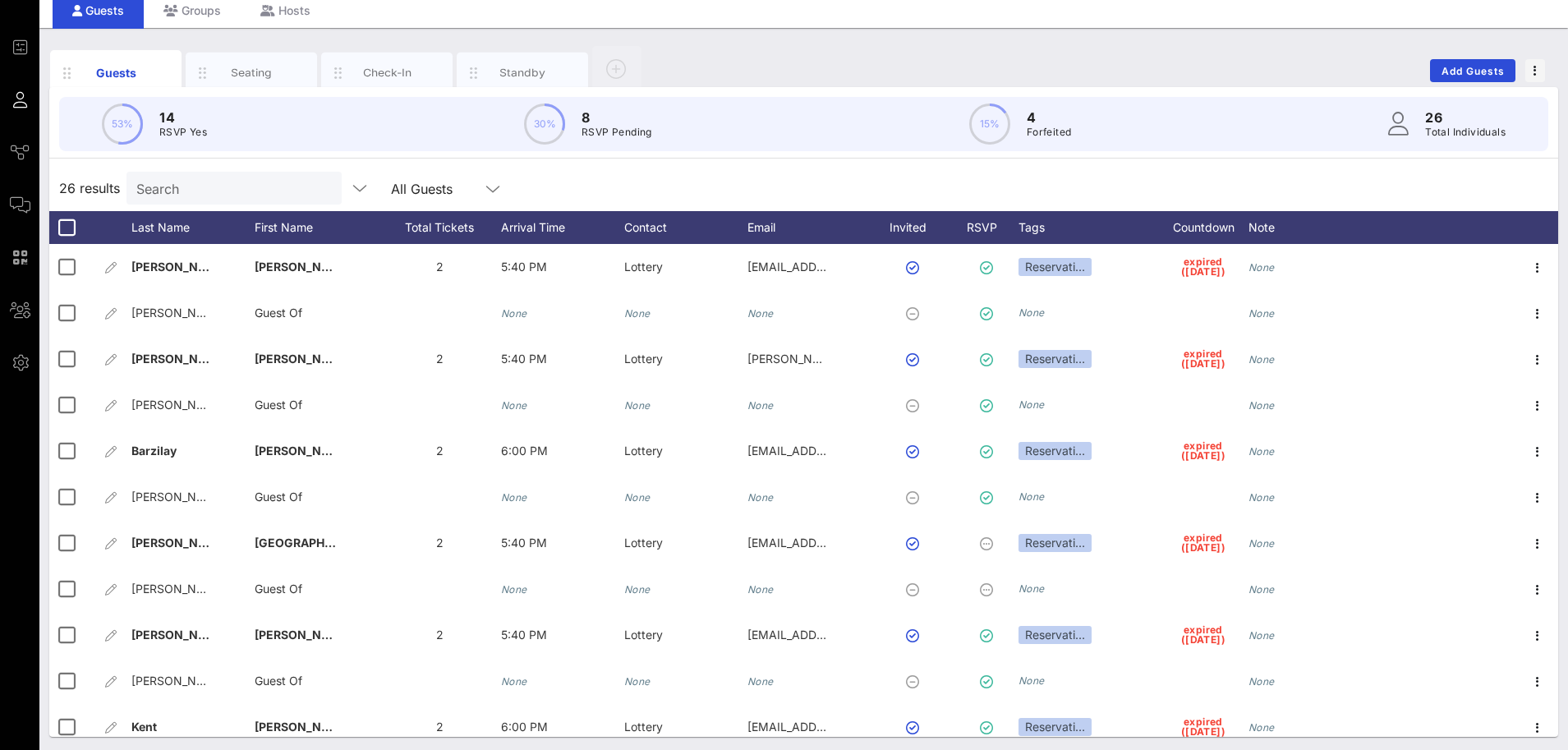
click at [200, 196] on input "Search" at bounding box center [232, 188] width 192 height 21
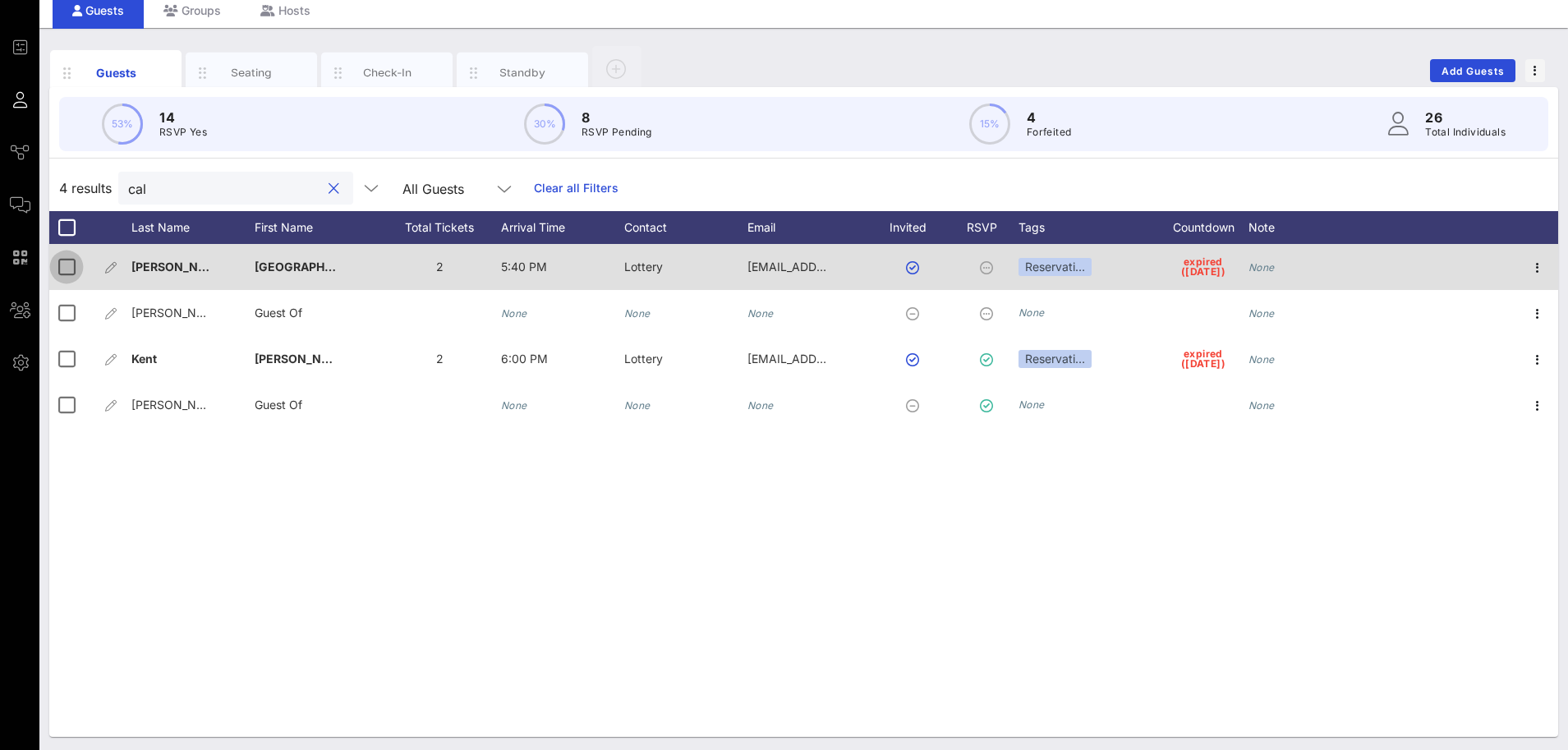
type input "cal"
drag, startPoint x: 70, startPoint y: 265, endPoint x: 69, endPoint y: 307, distance: 42.0
click at [70, 267] on div at bounding box center [66, 266] width 28 height 28
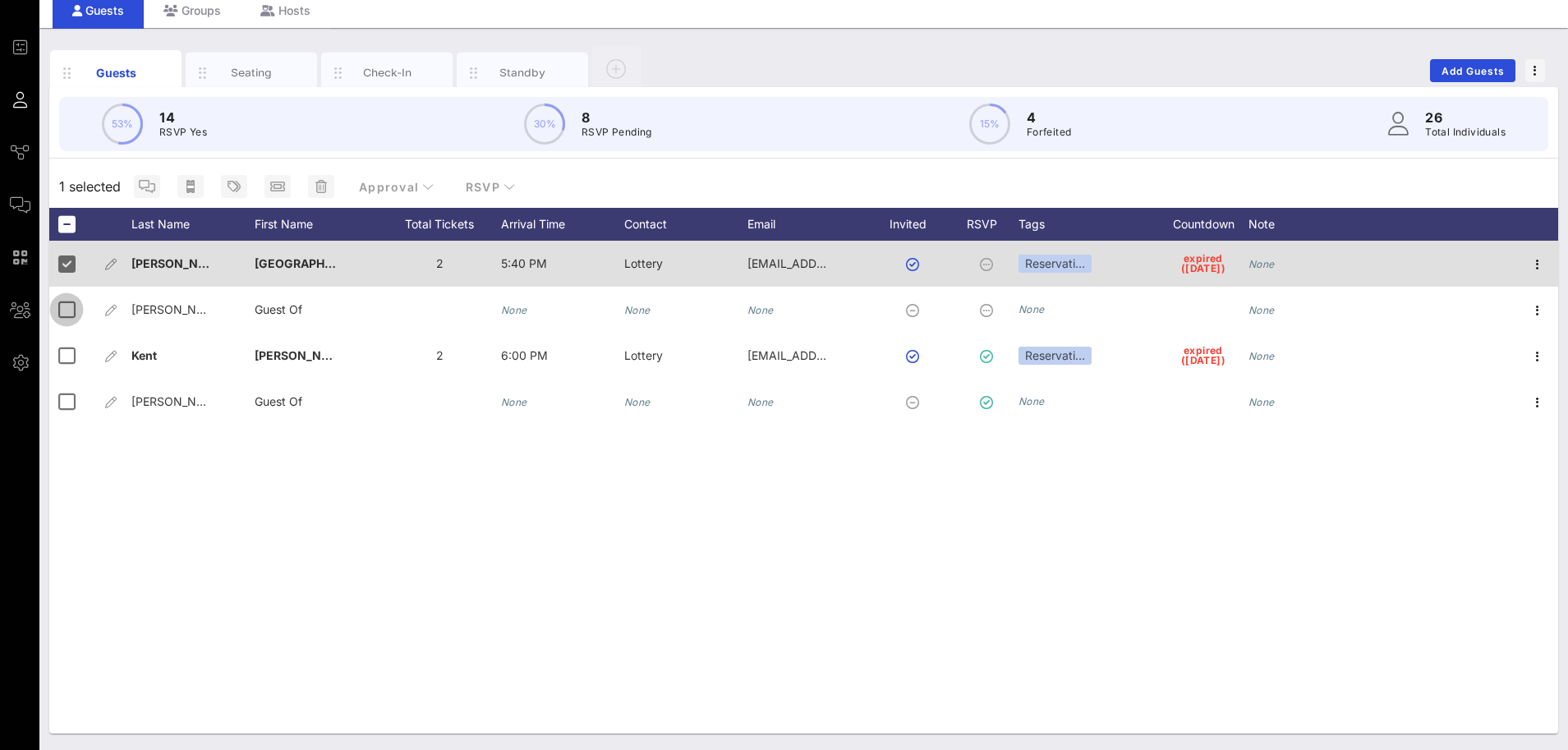
drag, startPoint x: 65, startPoint y: 311, endPoint x: 312, endPoint y: 245, distance: 255.7
click at [67, 308] on div at bounding box center [66, 309] width 28 height 28
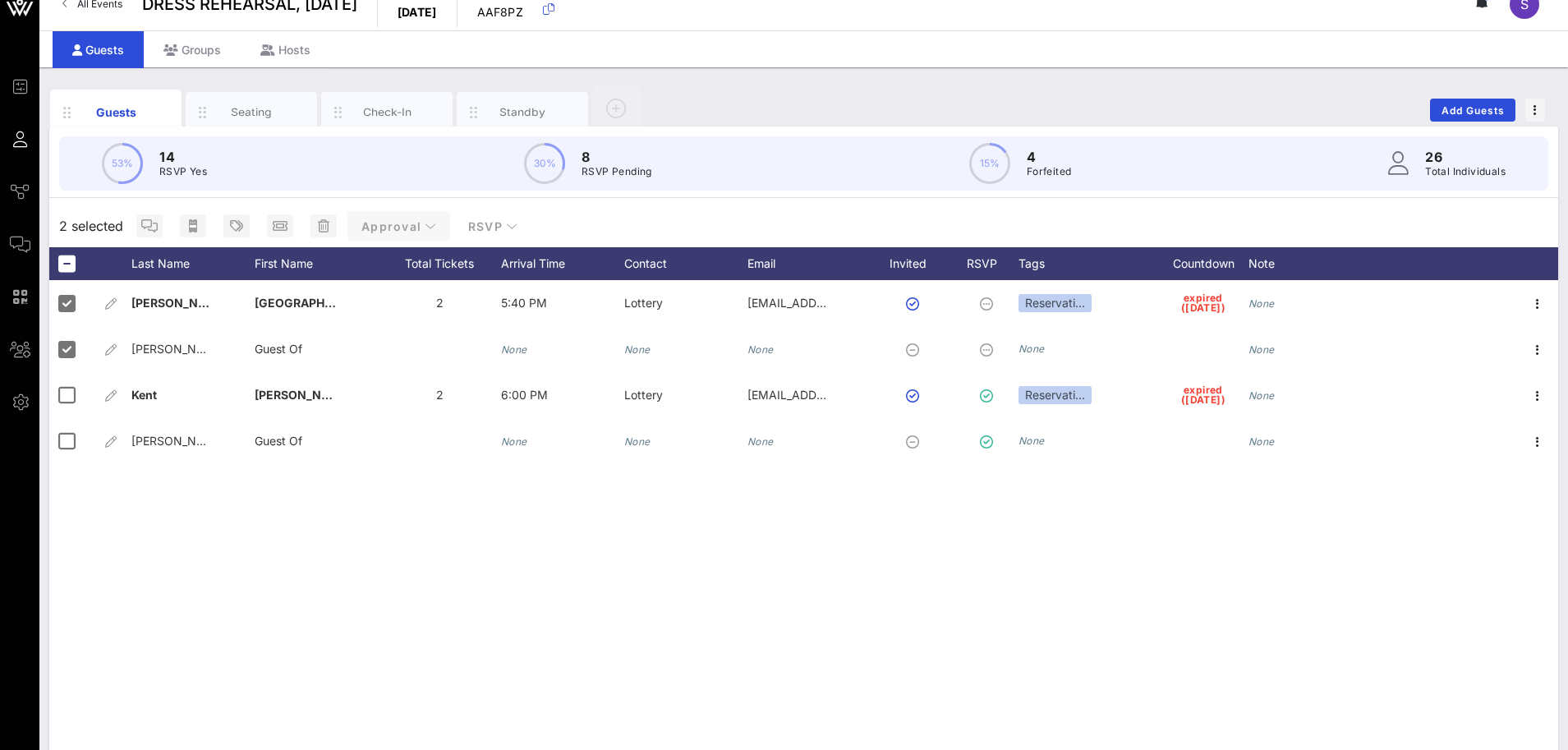
scroll to position [0, 0]
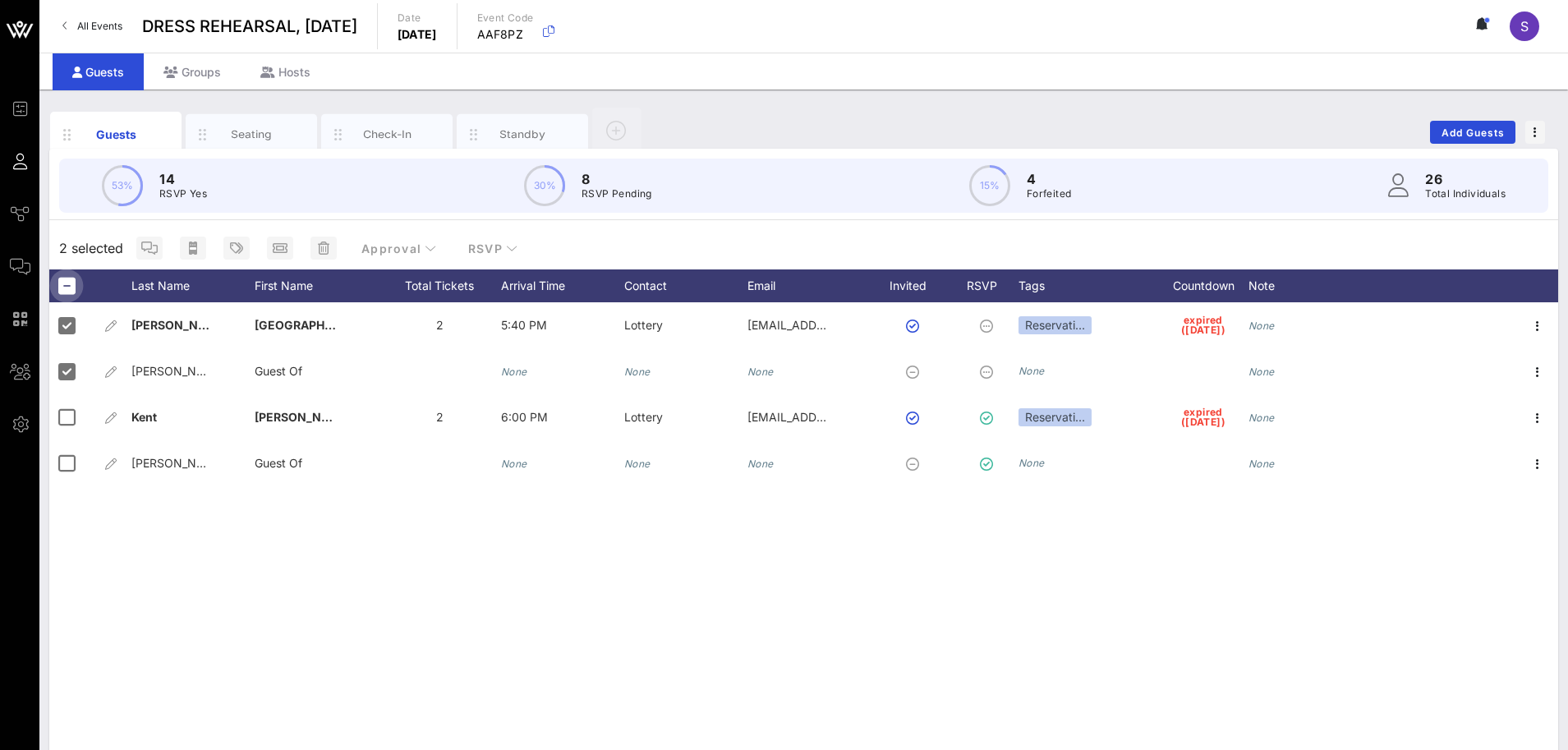
click at [54, 288] on div at bounding box center [66, 285] width 28 height 28
click at [56, 288] on div at bounding box center [66, 285] width 28 height 28
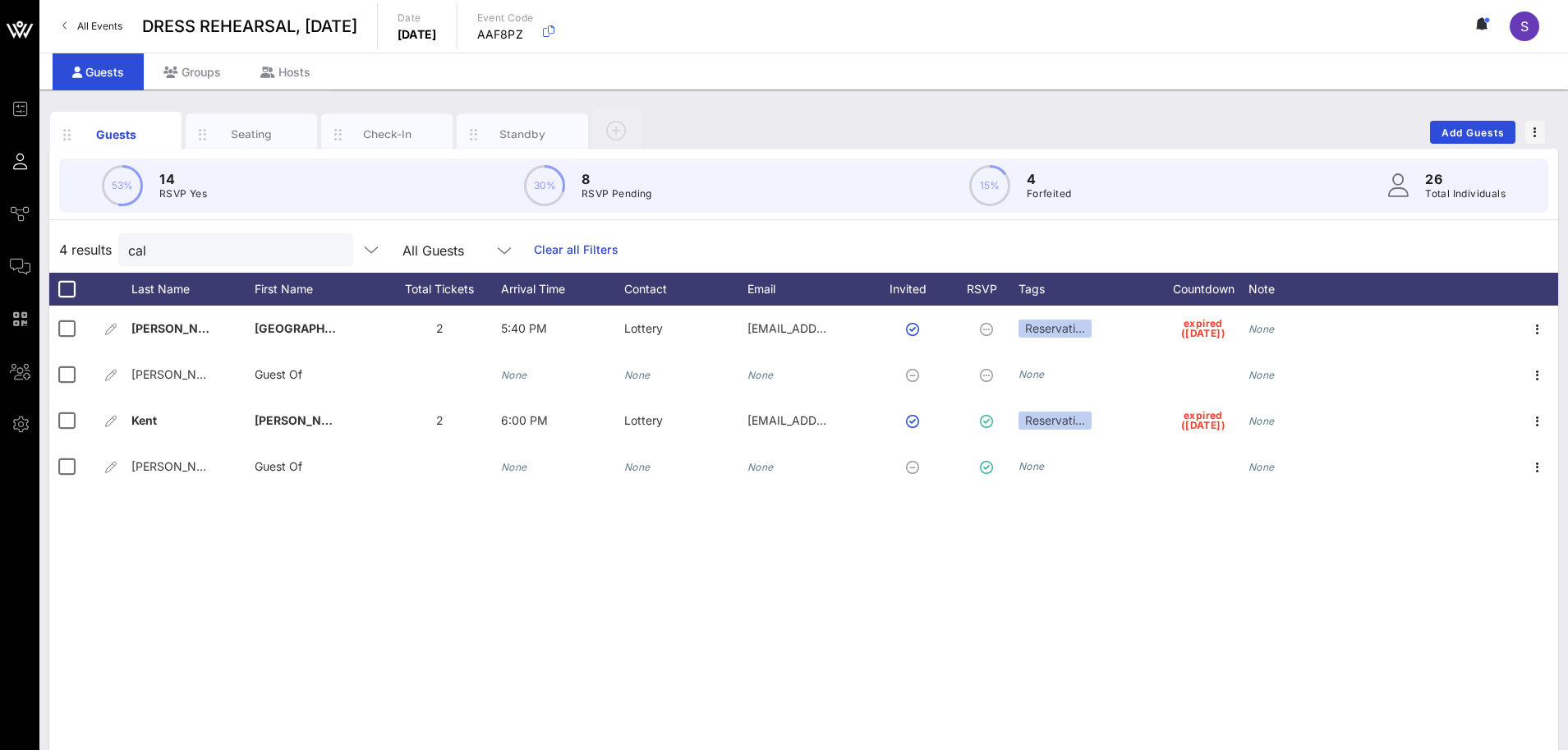
click at [573, 253] on link "Clear all Filters" at bounding box center [576, 249] width 85 height 18
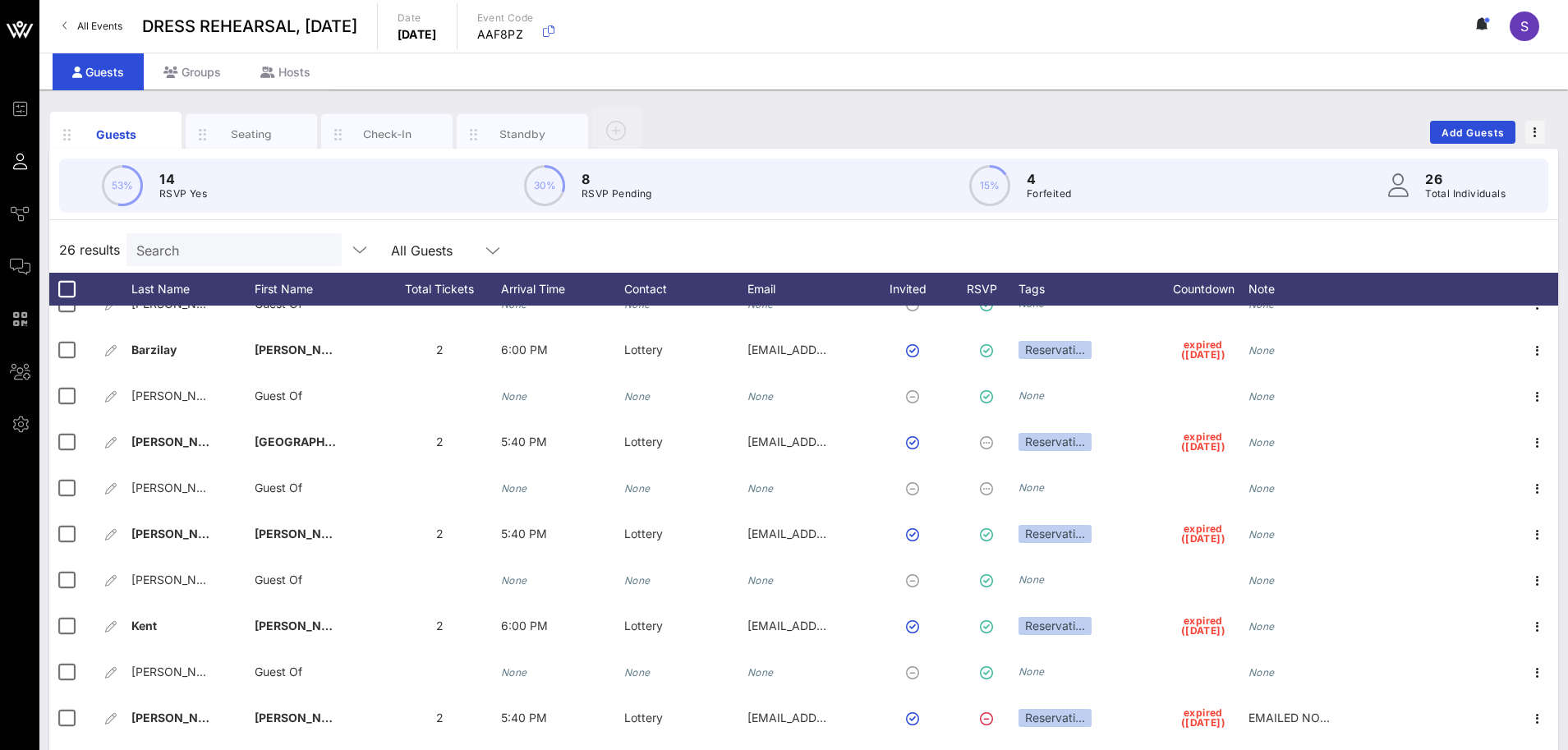
scroll to position [164, 0]
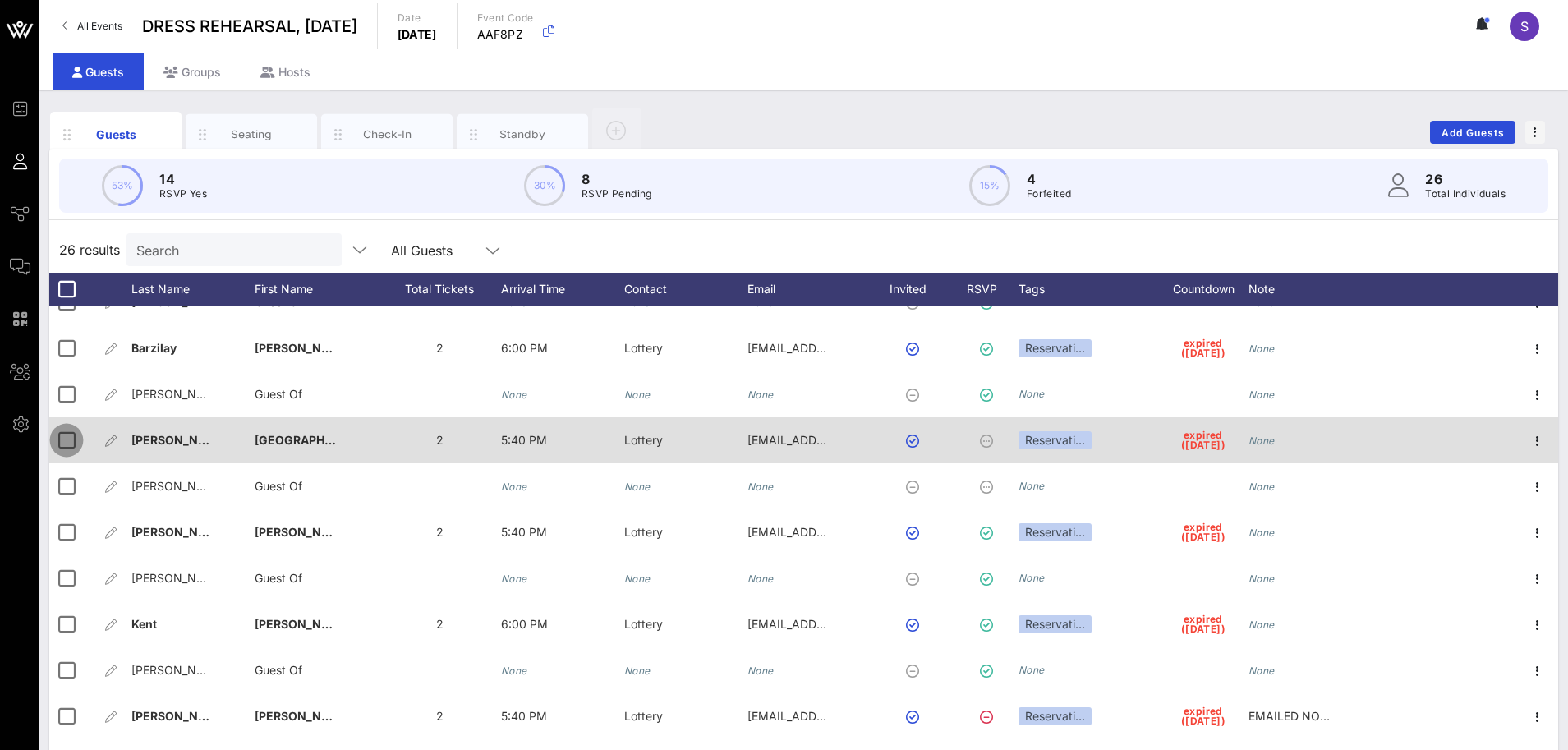
click at [69, 449] on div at bounding box center [66, 440] width 28 height 28
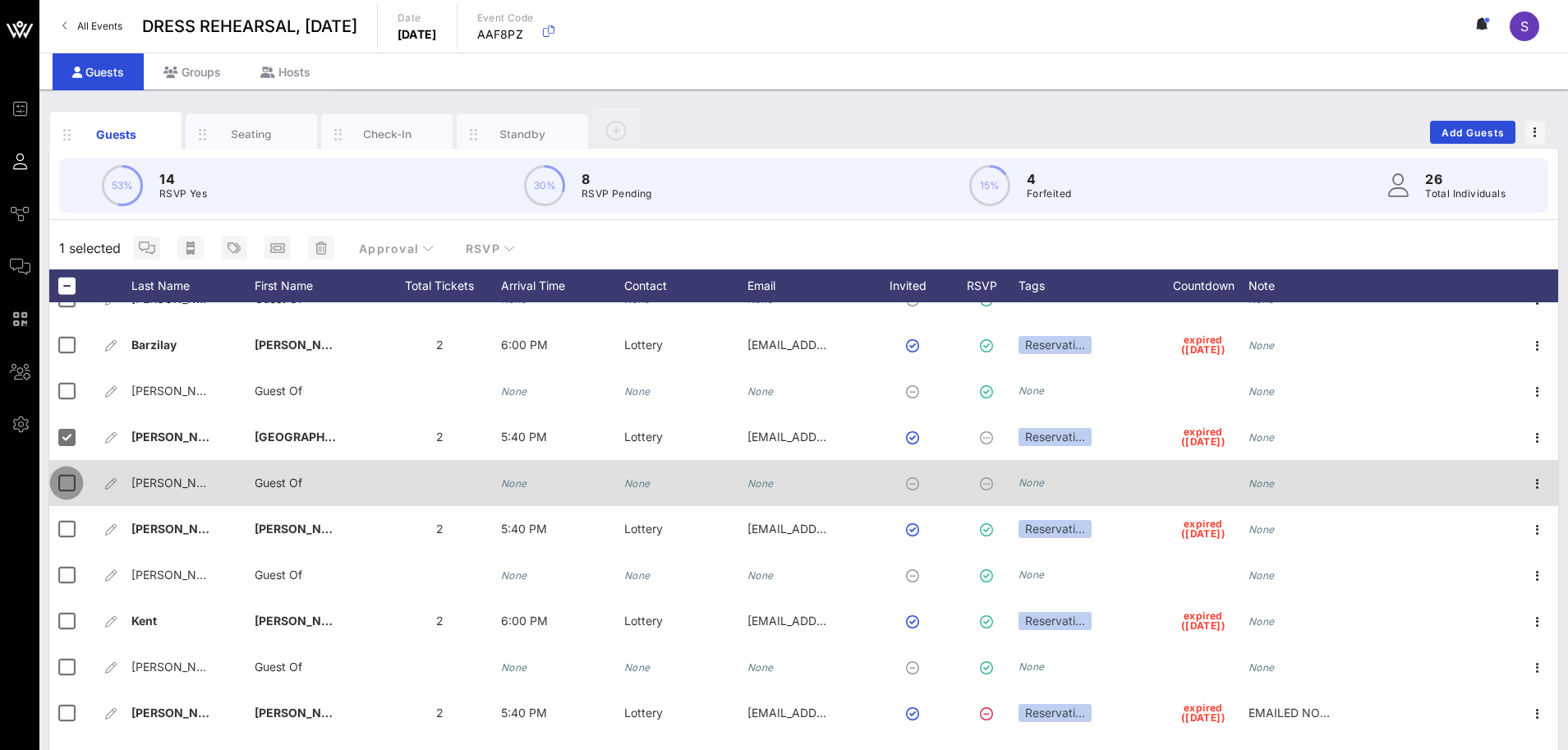
click at [68, 494] on div at bounding box center [66, 483] width 28 height 28
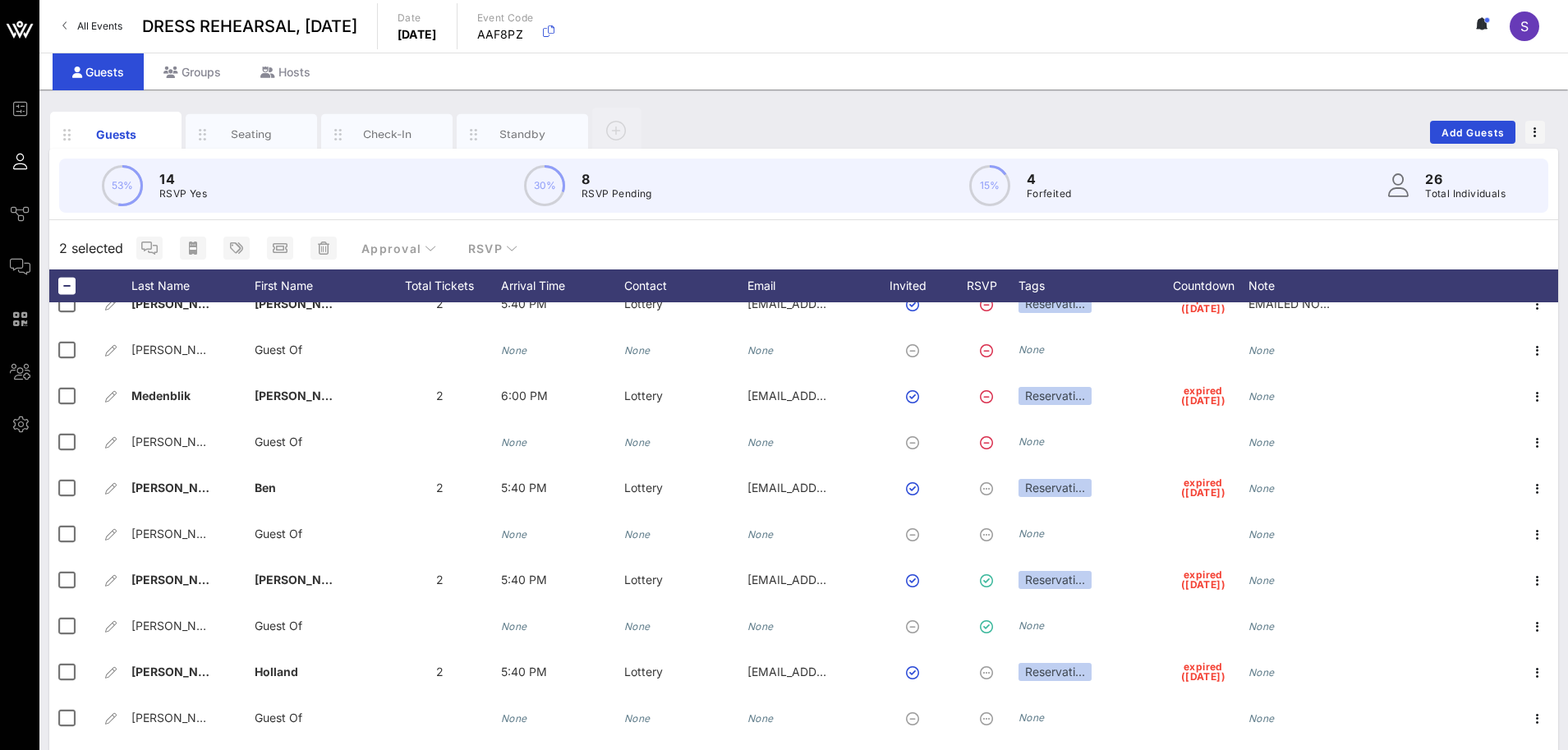
scroll to position [575, 0]
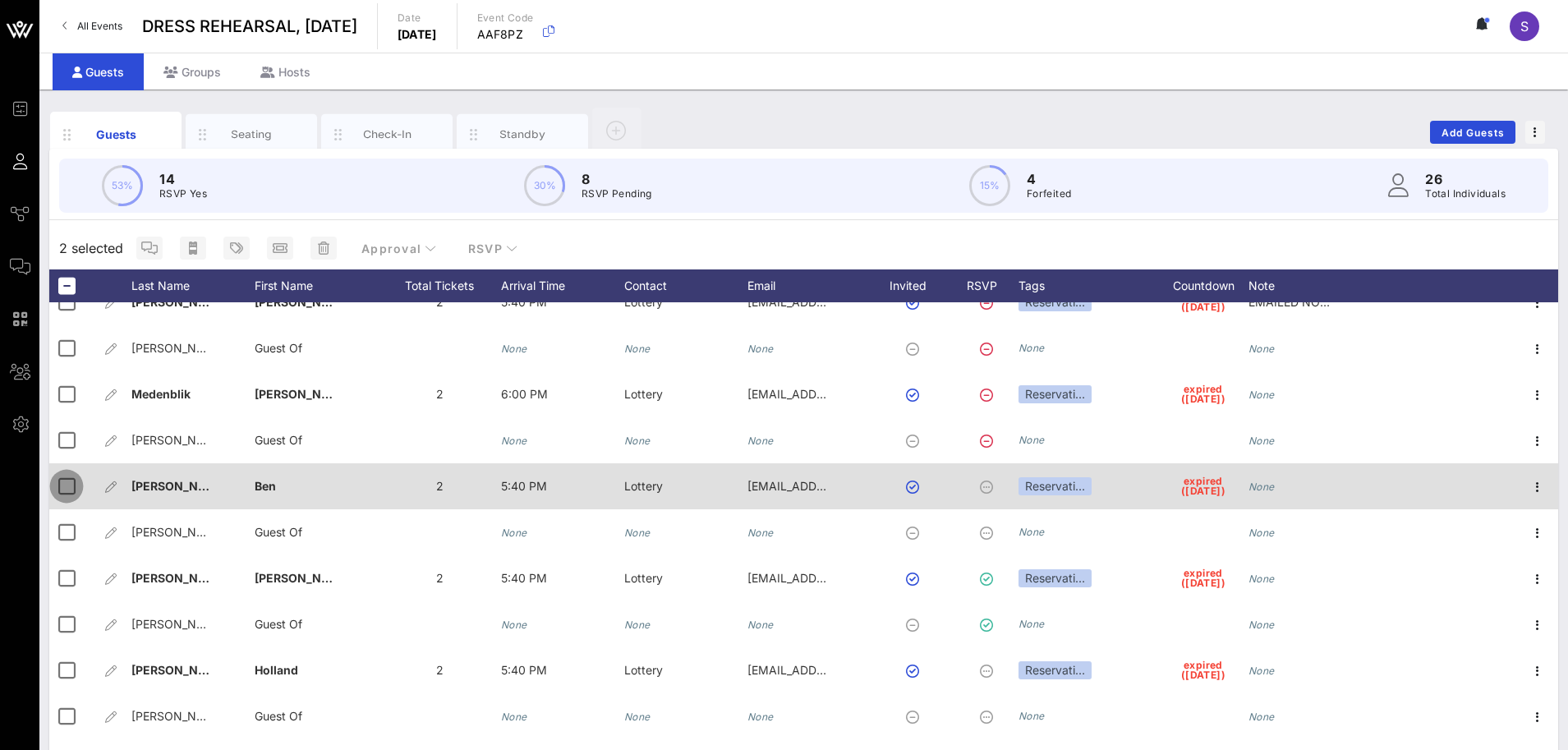
click at [56, 486] on div at bounding box center [66, 486] width 28 height 28
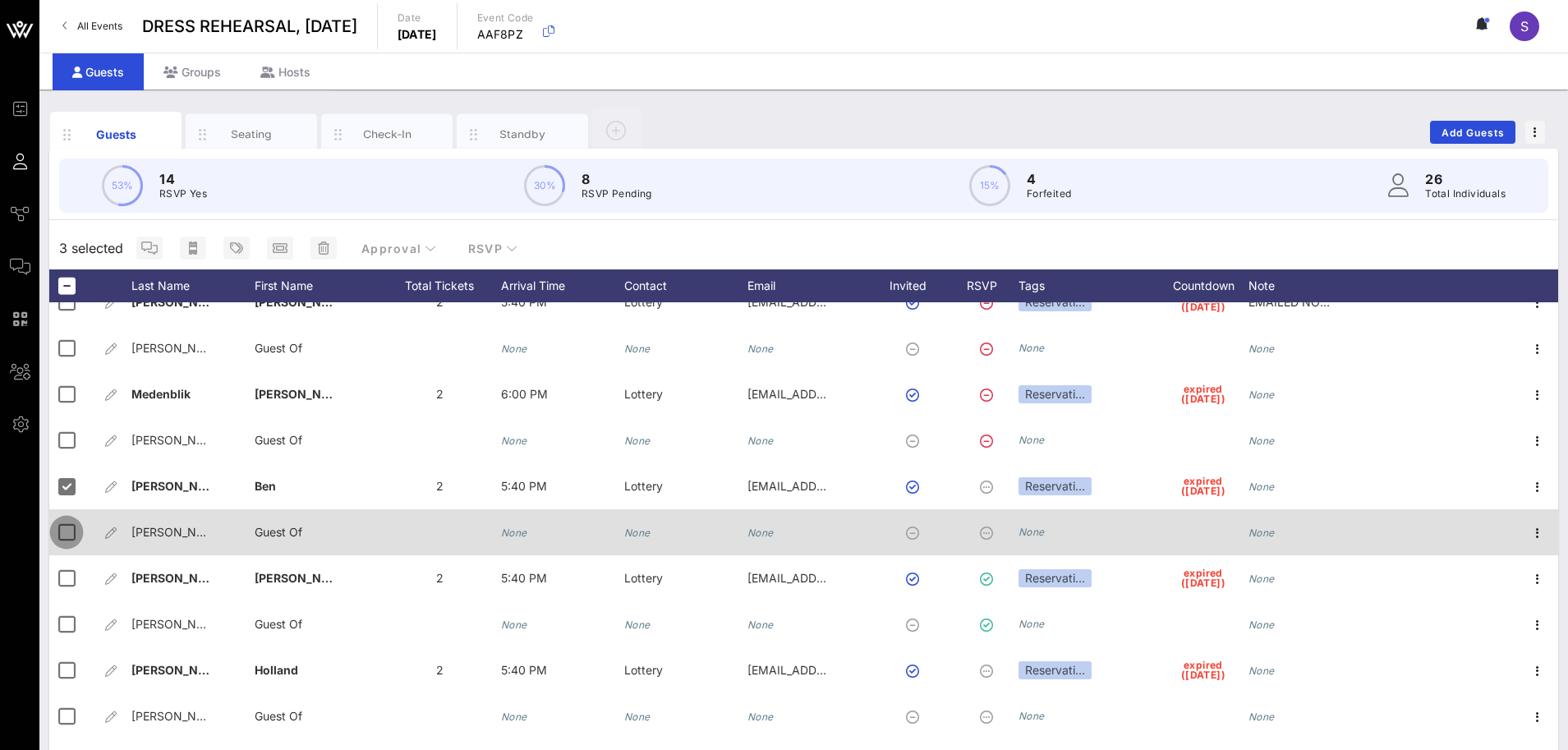
click at [60, 532] on div at bounding box center [66, 531] width 28 height 28
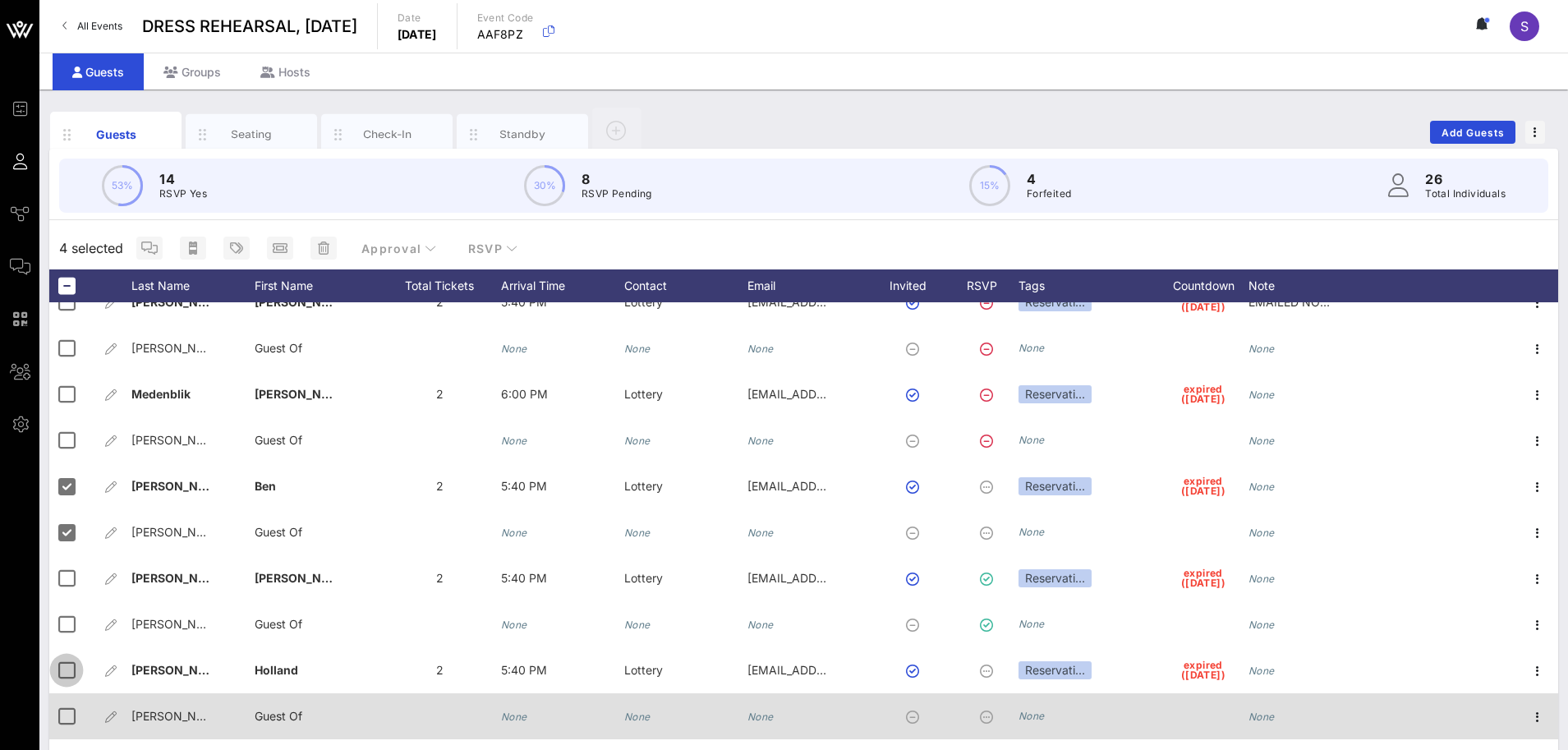
drag, startPoint x: 57, startPoint y: 672, endPoint x: 65, endPoint y: 696, distance: 25.3
click at [61, 680] on div at bounding box center [66, 670] width 28 height 28
click at [64, 719] on div at bounding box center [66, 716] width 28 height 28
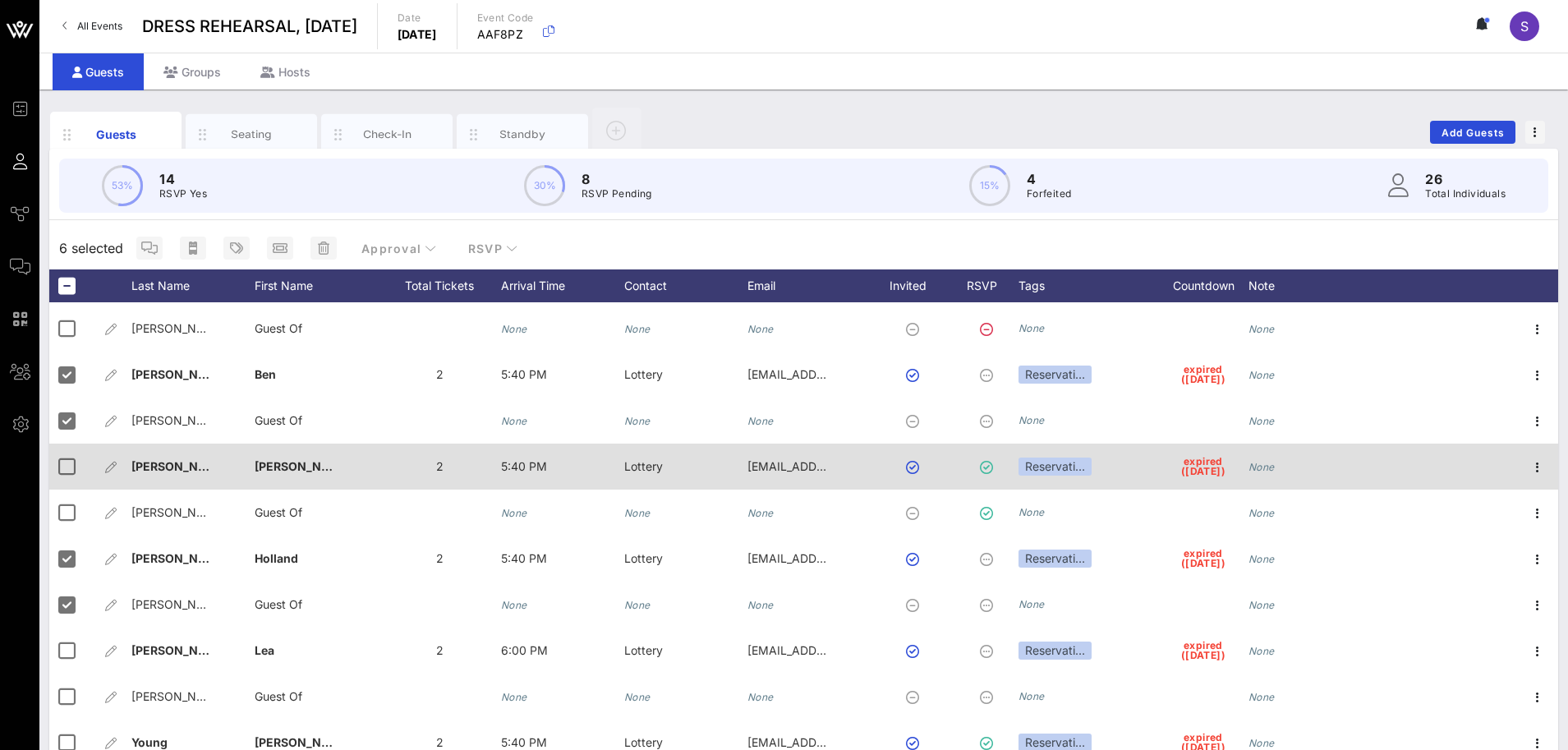
scroll to position [703, 0]
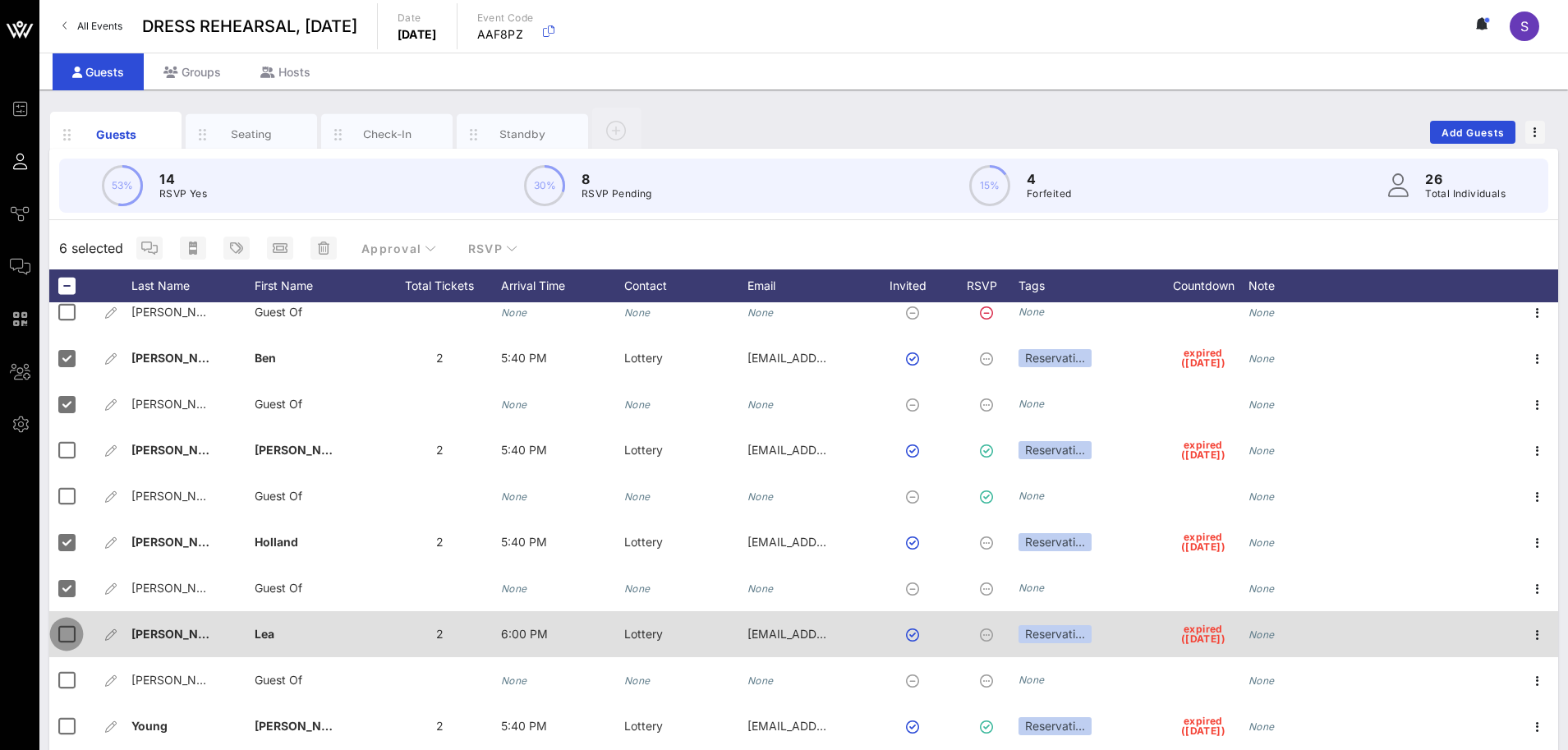
drag, startPoint x: 68, startPoint y: 647, endPoint x: 71, endPoint y: 690, distance: 43.1
click at [68, 648] on div at bounding box center [66, 634] width 28 height 28
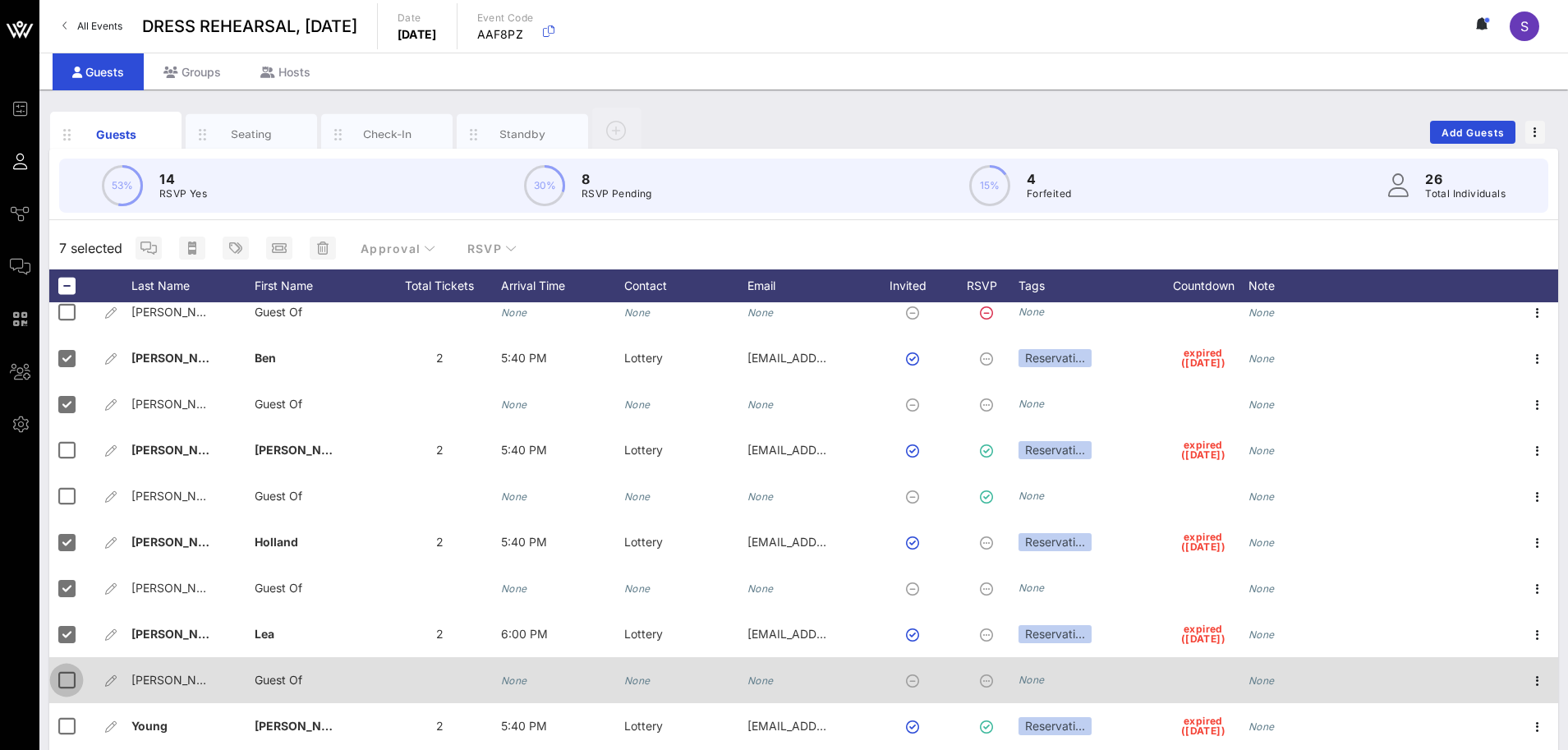
click at [71, 691] on div at bounding box center [66, 679] width 28 height 28
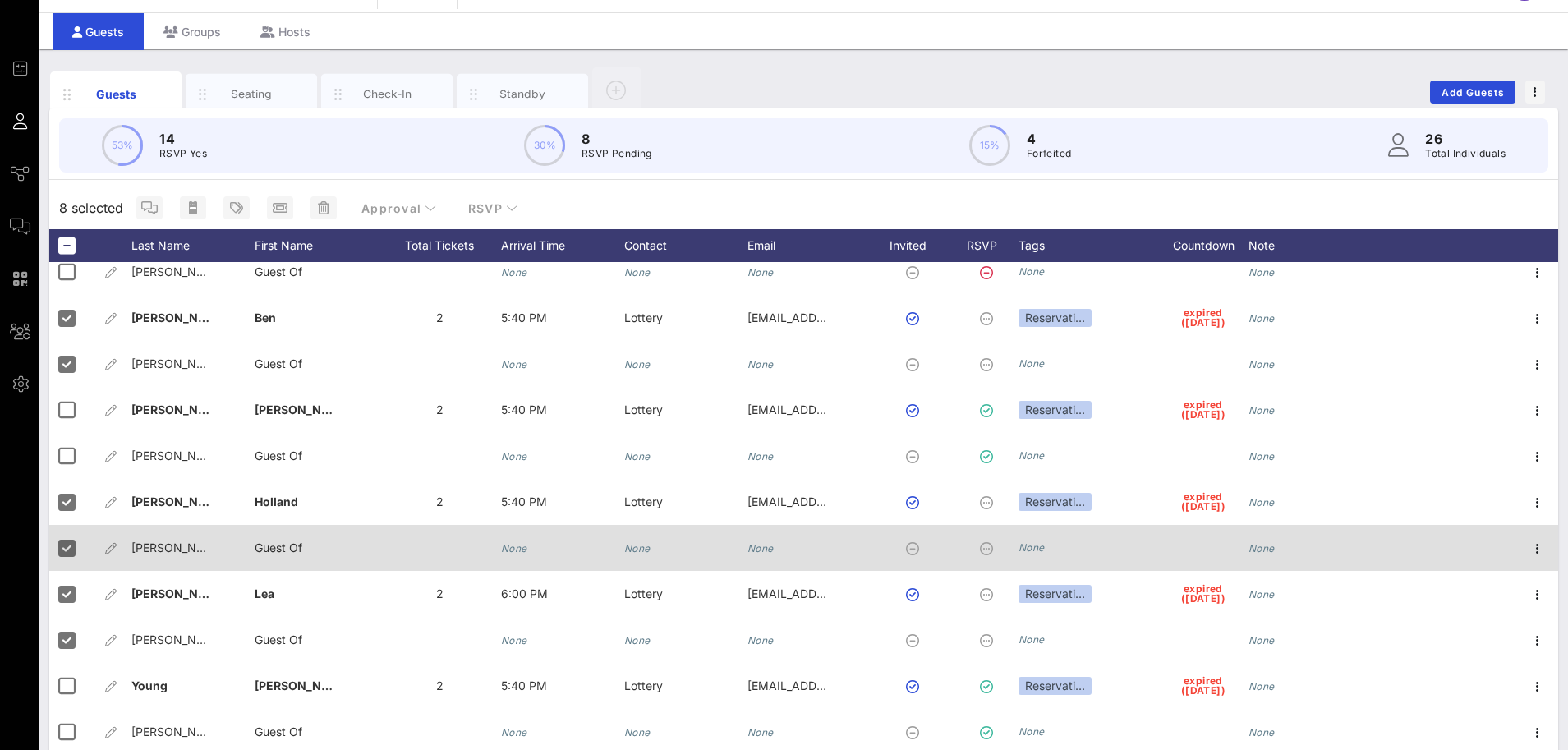
scroll to position [62, 0]
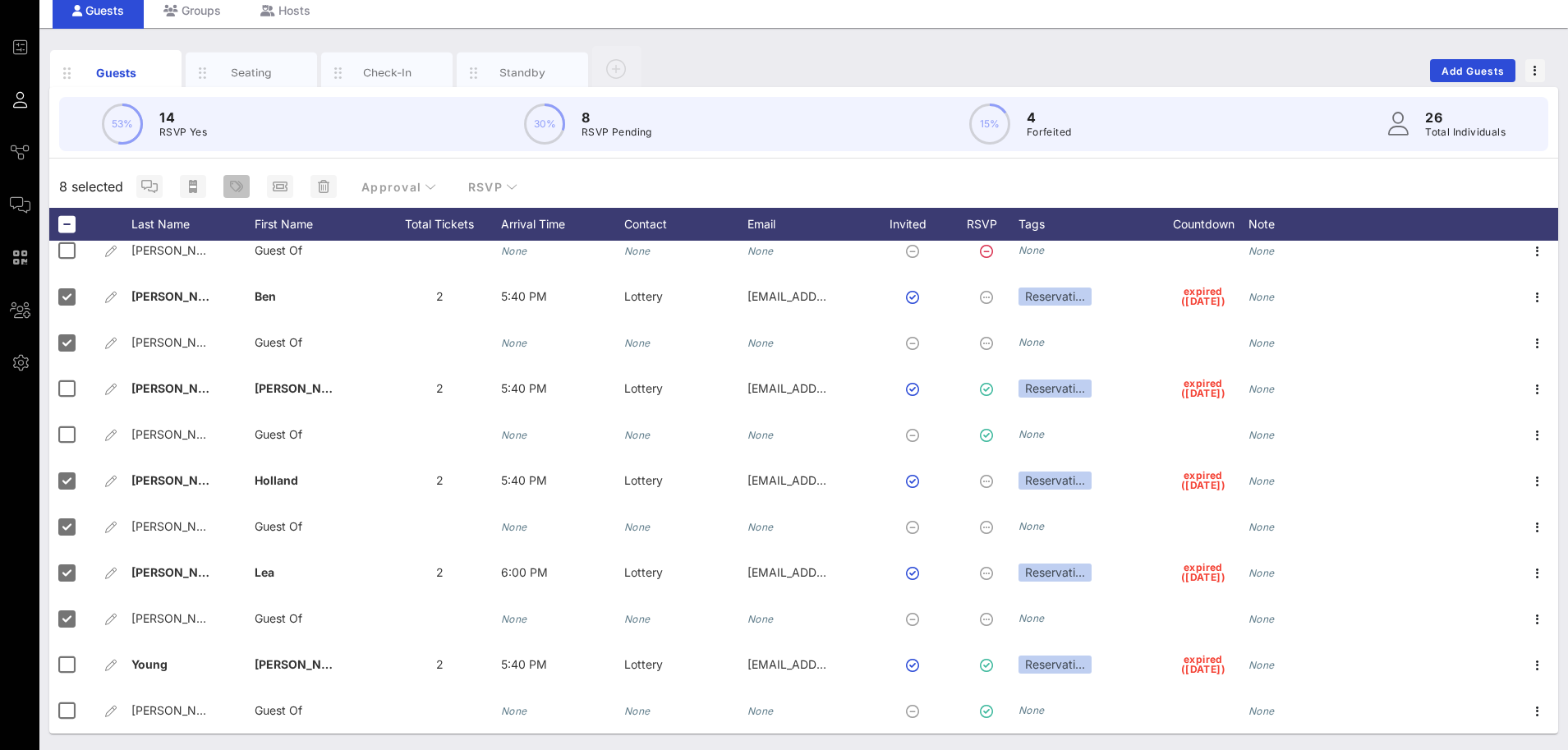
click at [246, 186] on span "button" at bounding box center [237, 187] width 27 height 13
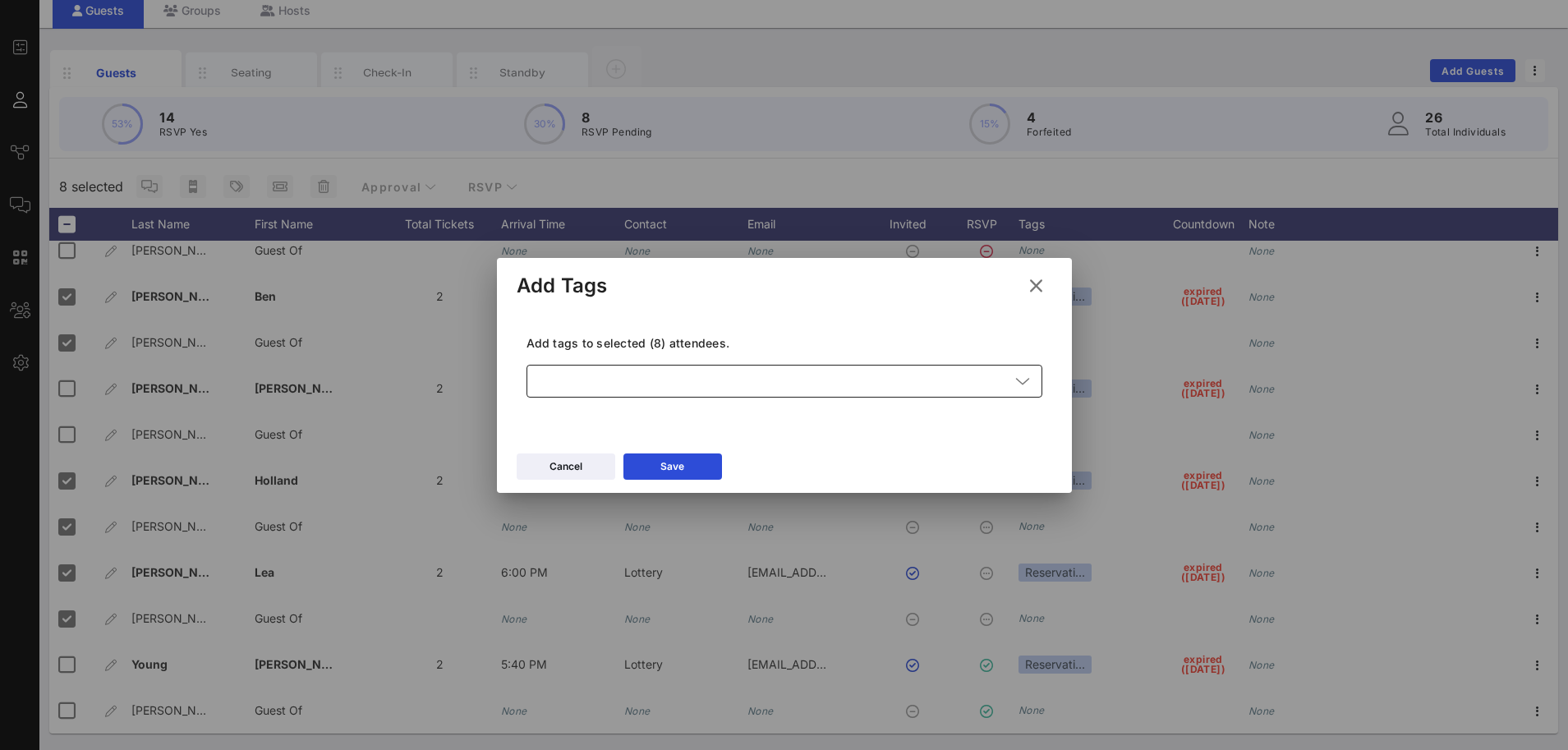
click at [605, 371] on div at bounding box center [773, 381] width 473 height 32
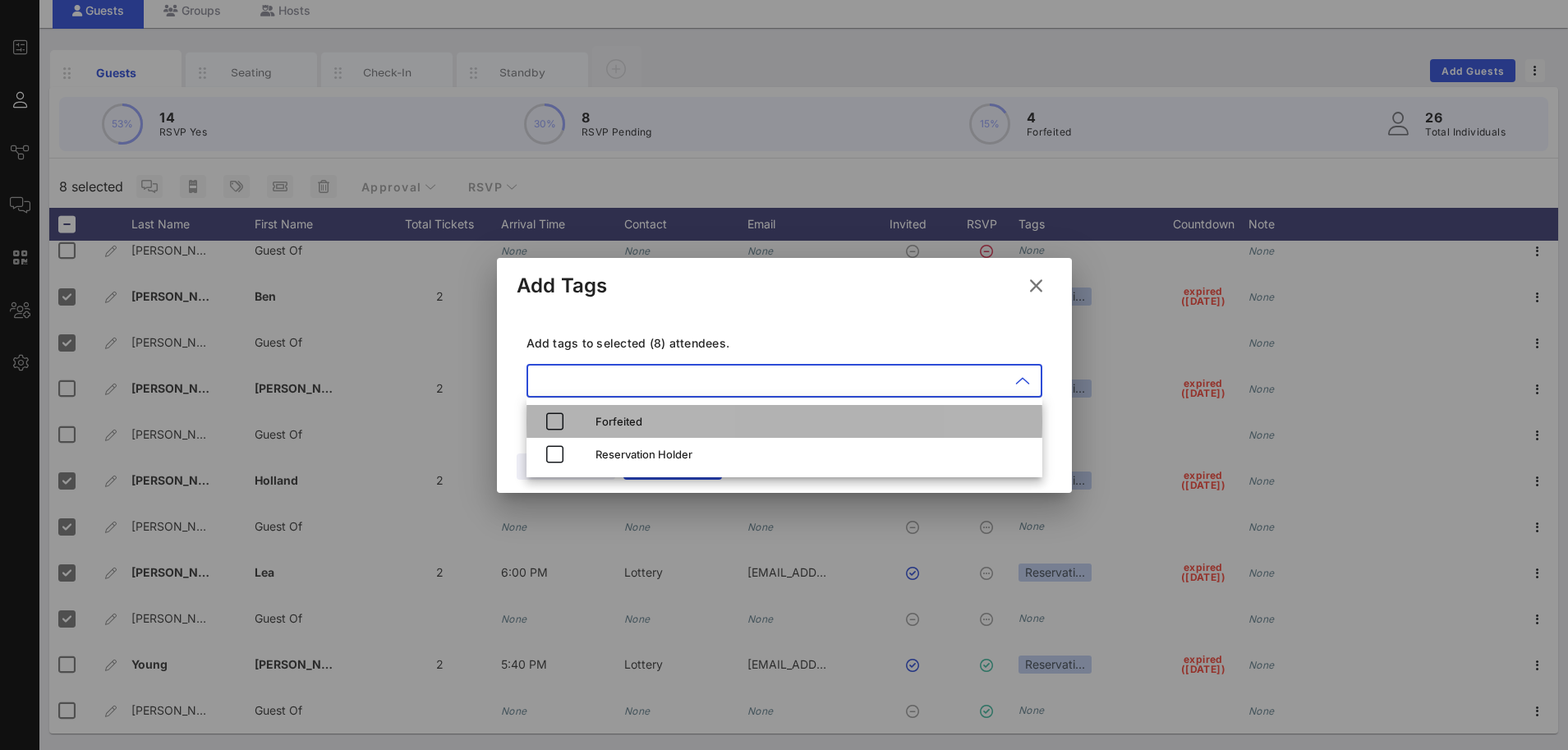
click at [603, 421] on div "Forfeited" at bounding box center [812, 422] width 434 height 13
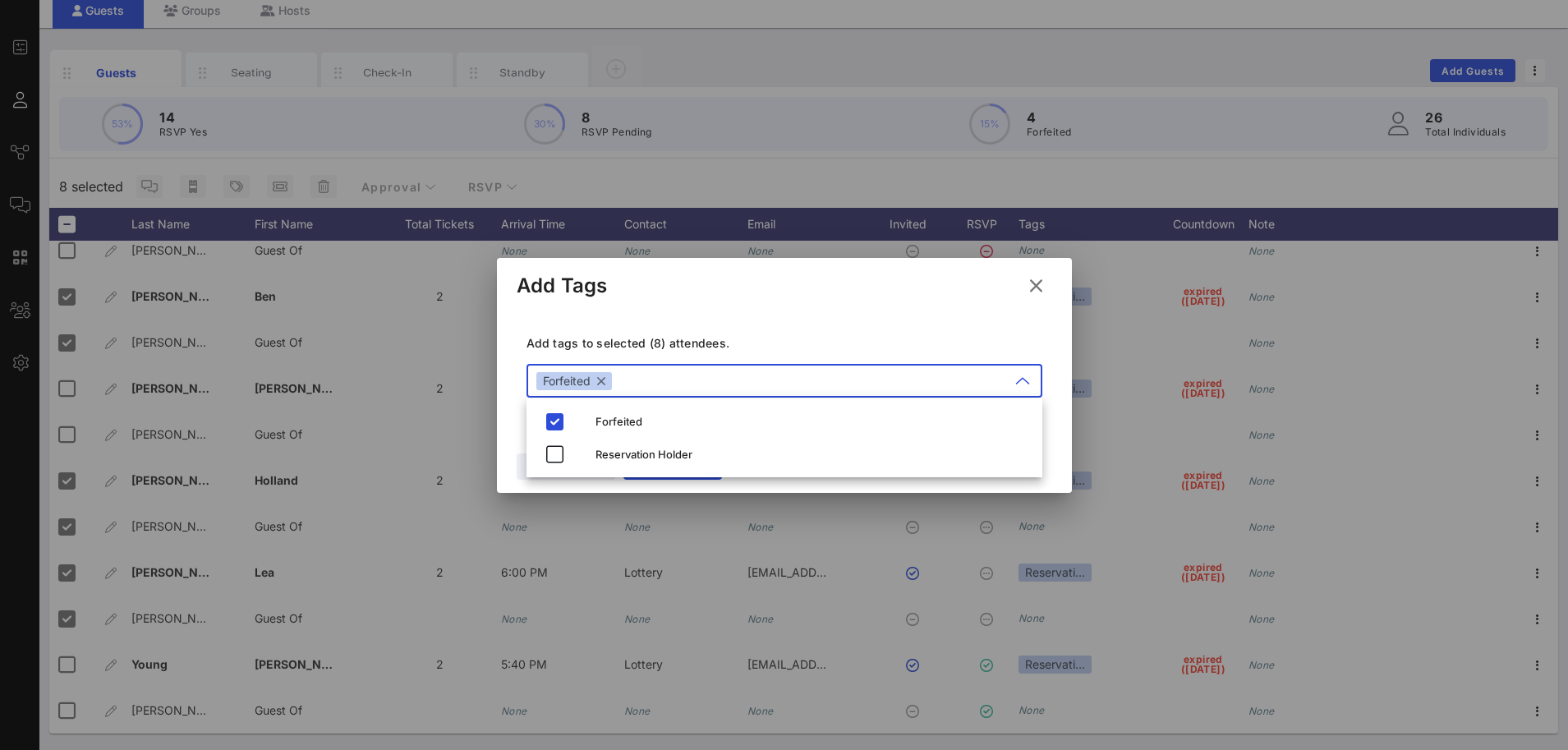
click at [683, 281] on div "Add Tags" at bounding box center [784, 282] width 575 height 51
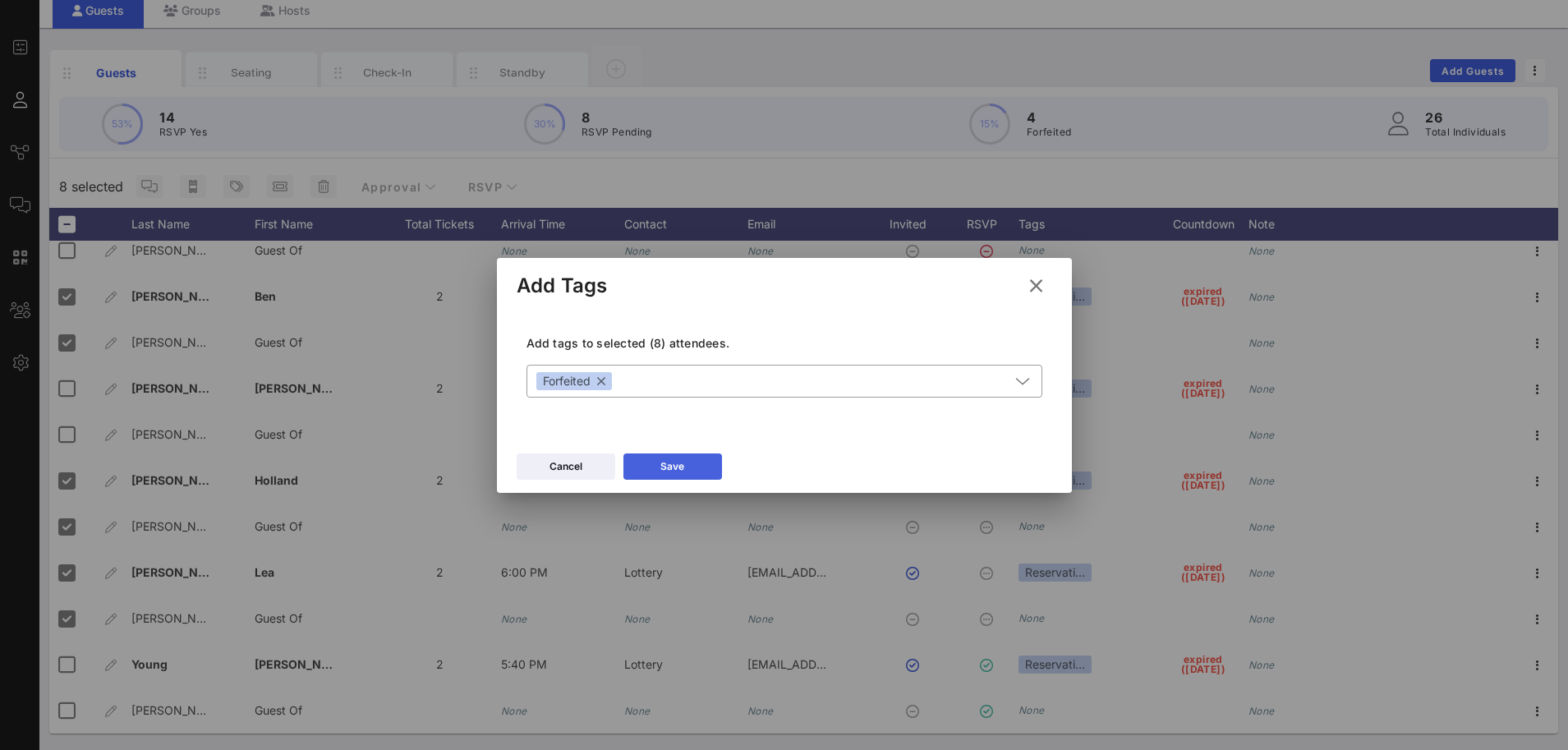
click at [659, 471] on button "Save" at bounding box center [672, 467] width 98 height 27
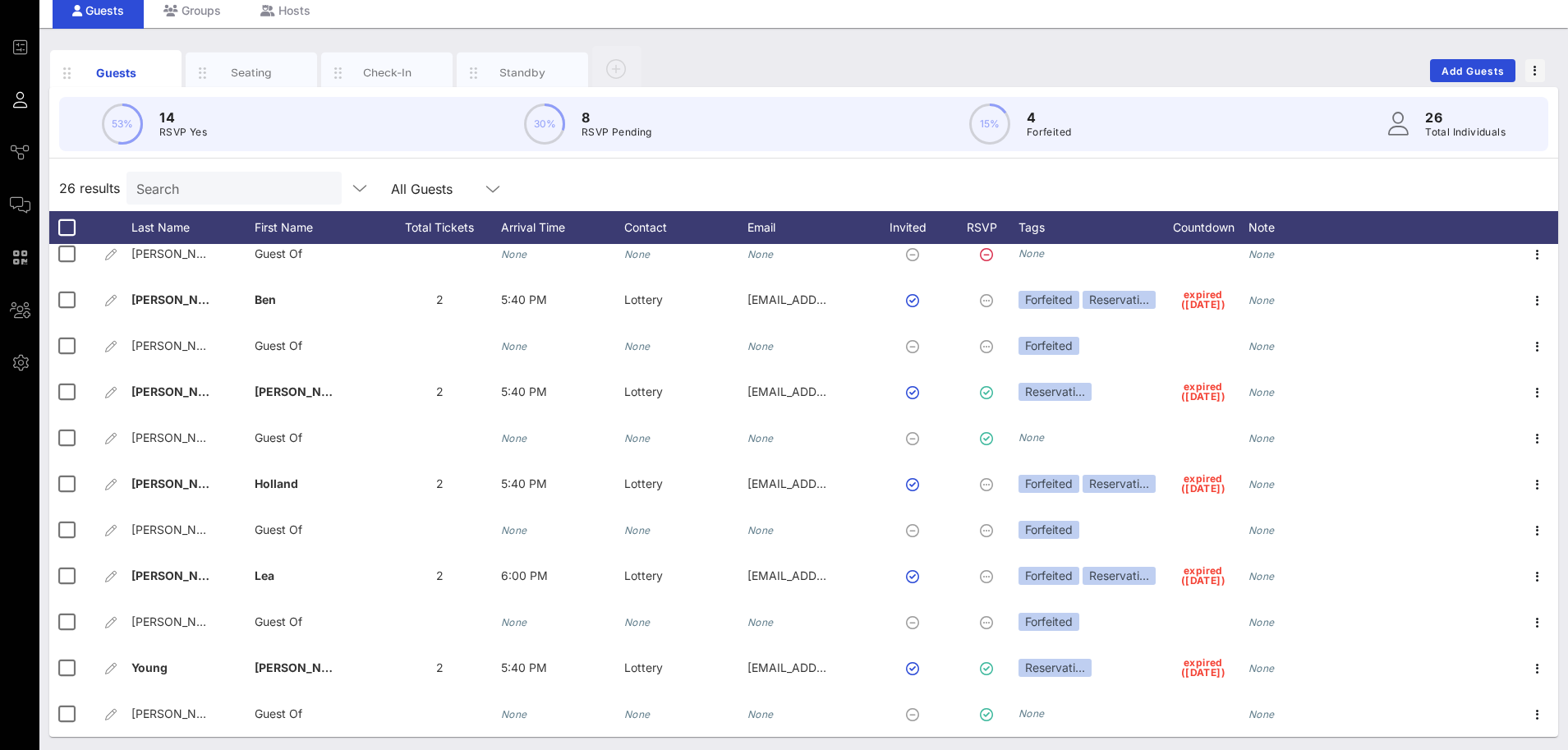
drag, startPoint x: 729, startPoint y: 55, endPoint x: 812, endPoint y: 24, distance: 88.6
click at [729, 55] on div "Guests Seating Check-In Standby Add Guests" at bounding box center [804, 70] width 1509 height 52
